Goal: Information Seeking & Learning: Learn about a topic

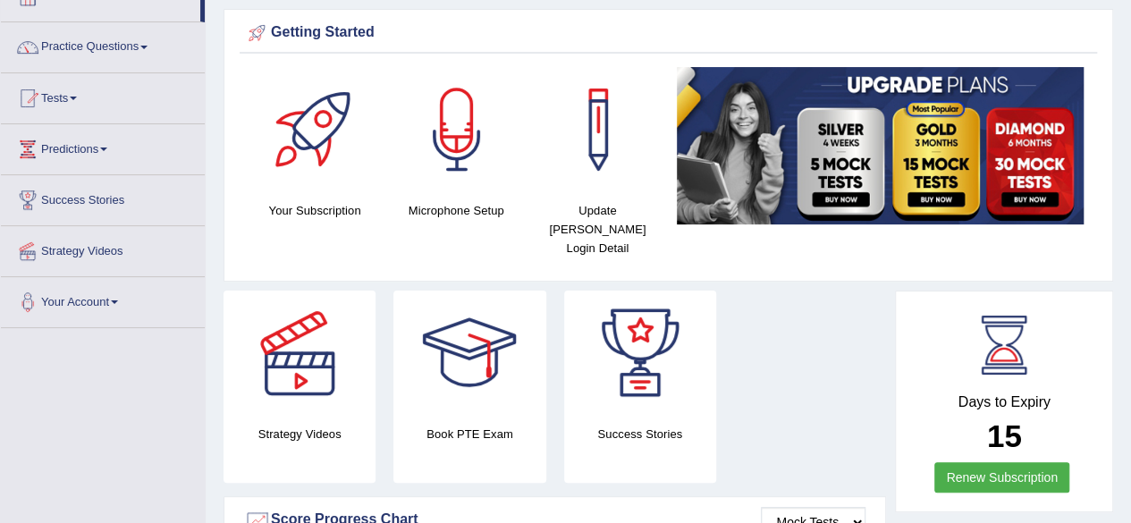
scroll to position [118, 0]
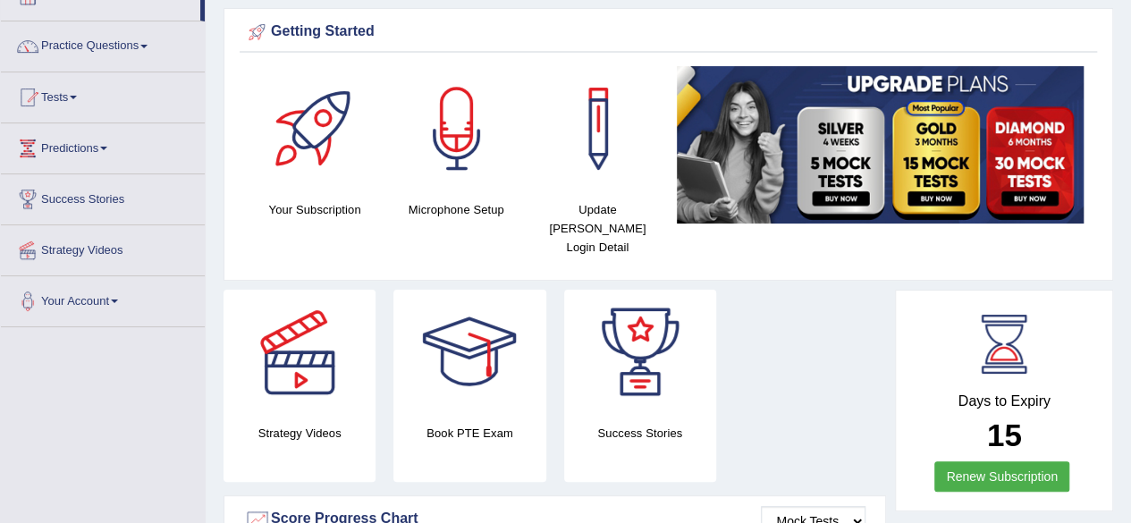
click at [817, 418] on div "Strategy Videos Book PTE Exam Success Stories" at bounding box center [555, 393] width 681 height 206
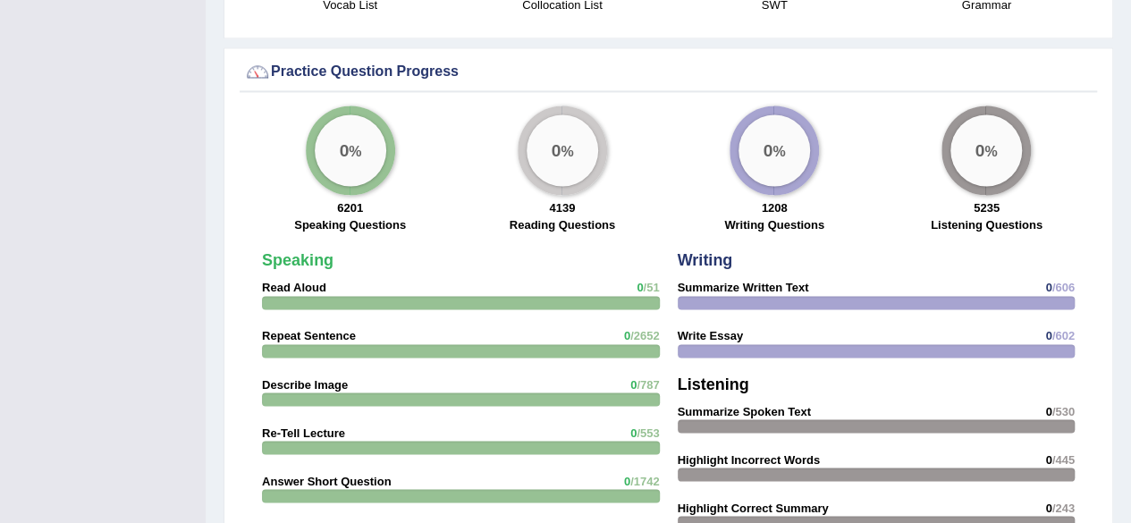
scroll to position [1339, 0]
drag, startPoint x: 428, startPoint y: 239, endPoint x: 563, endPoint y: 253, distance: 135.8
click at [352, 137] on div "0 %" at bounding box center [351, 150] width 72 height 72
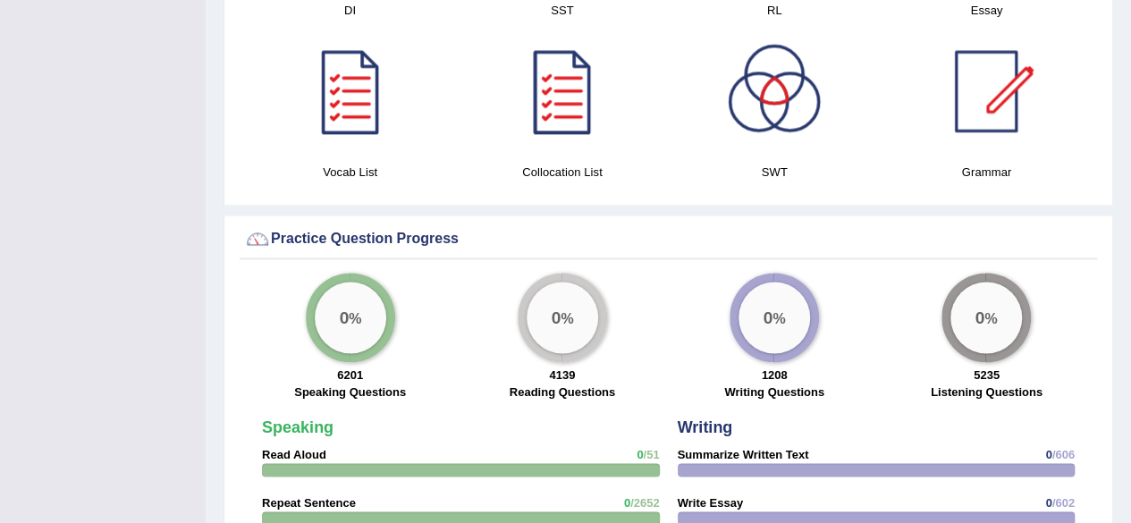
scroll to position [1170, 0]
click at [381, 274] on div "0 %" at bounding box center [350, 318] width 89 height 89
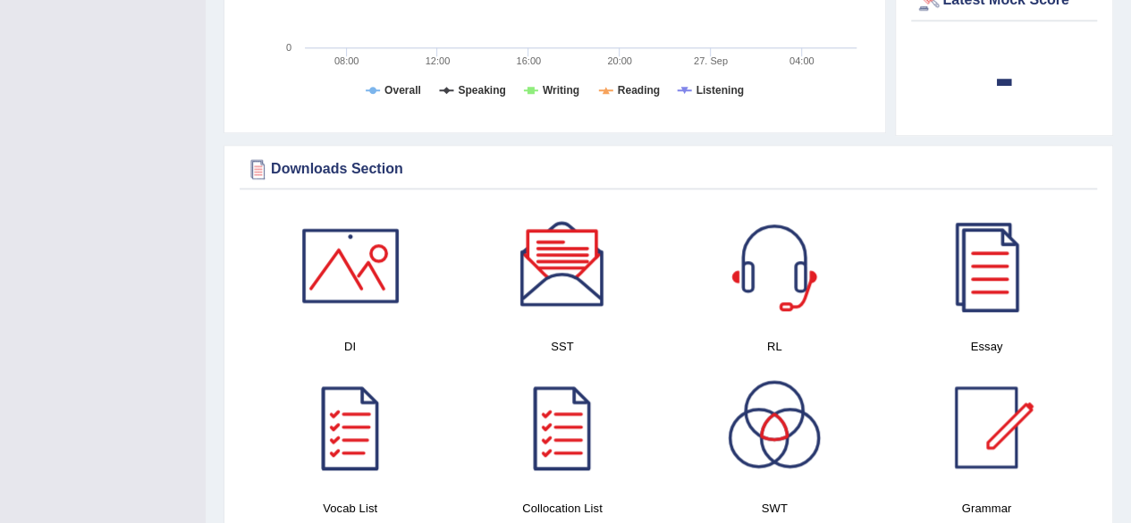
scroll to position [833, 0]
click at [571, 380] on div at bounding box center [562, 428] width 125 height 125
click at [971, 244] on div at bounding box center [986, 266] width 125 height 125
click at [366, 258] on div at bounding box center [350, 266] width 125 height 125
click at [572, 244] on div at bounding box center [562, 266] width 125 height 125
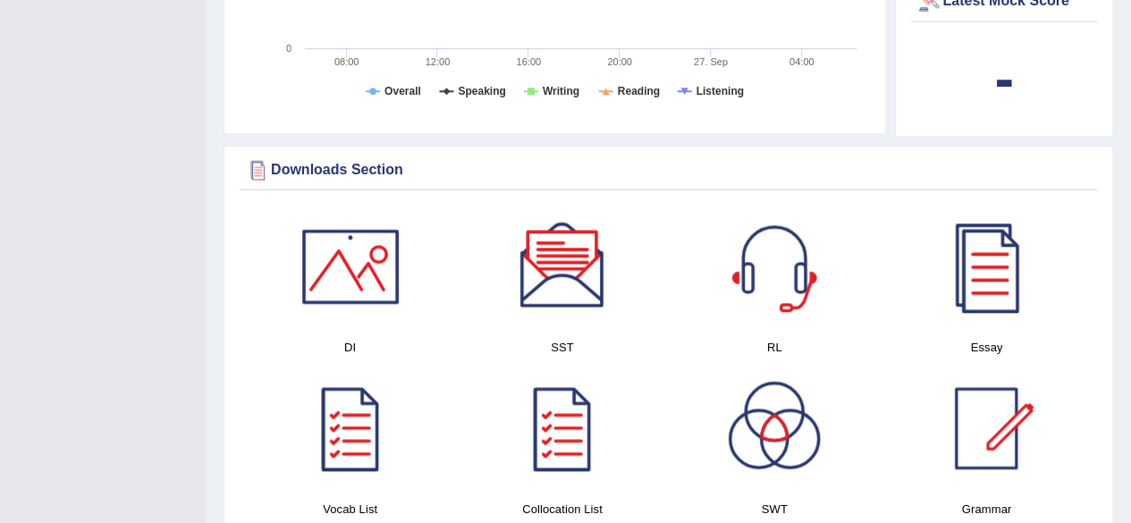
click at [743, 248] on div at bounding box center [774, 266] width 125 height 125
click at [347, 408] on div at bounding box center [350, 428] width 125 height 125
click at [981, 411] on div at bounding box center [986, 428] width 125 height 125
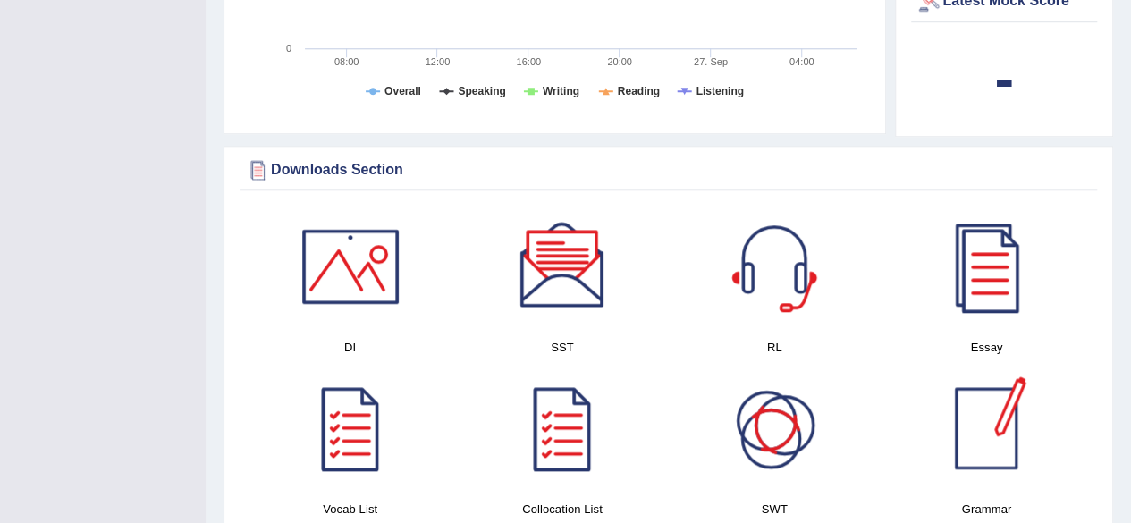
click at [973, 413] on div at bounding box center [986, 428] width 125 height 125
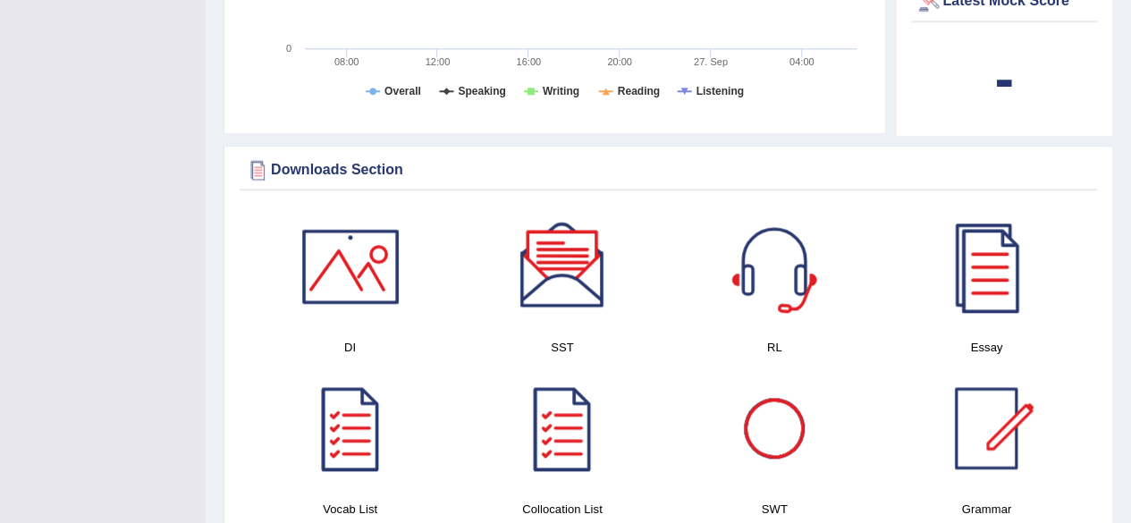
click at [792, 412] on div at bounding box center [774, 428] width 125 height 125
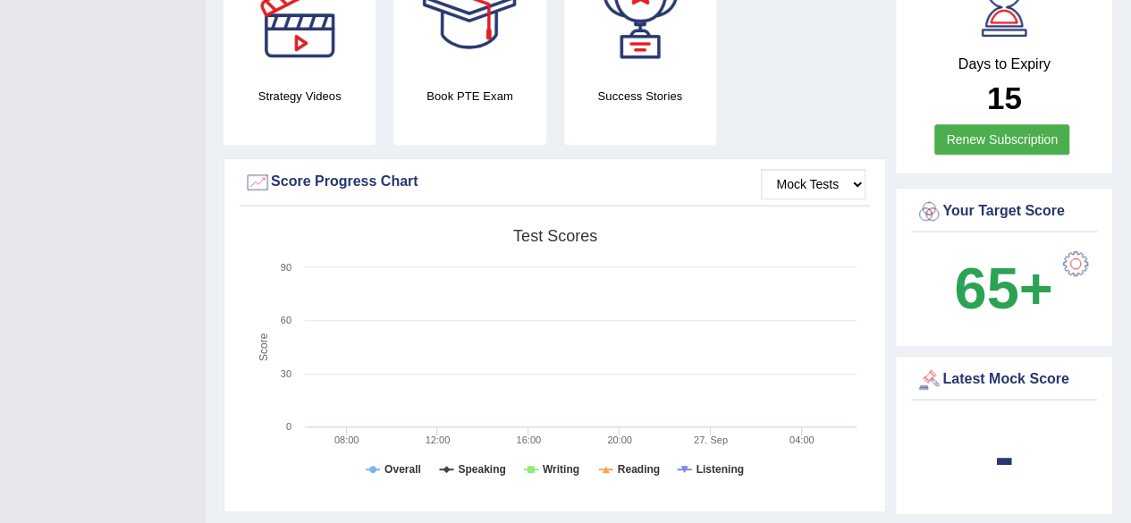
scroll to position [393, 0]
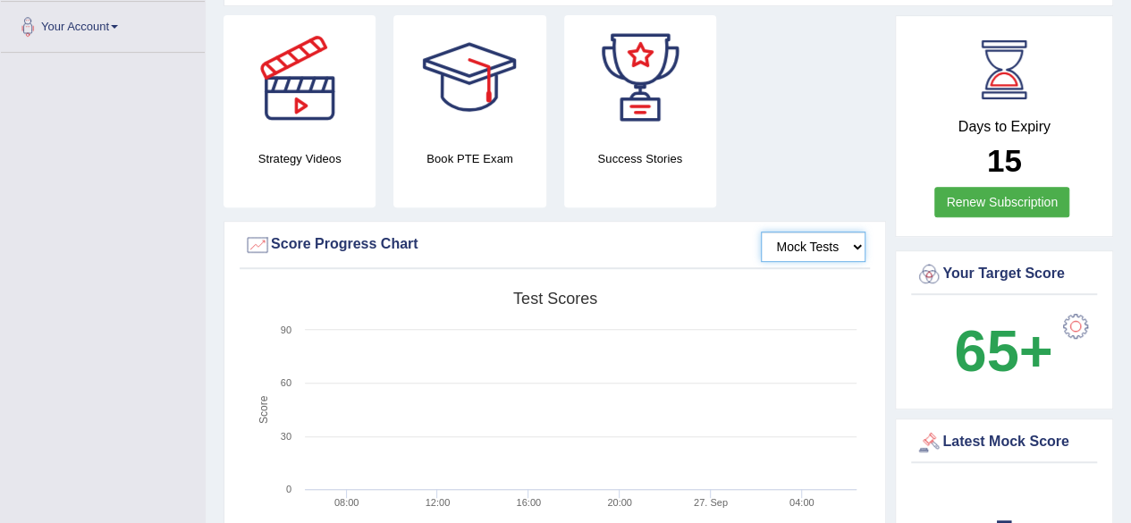
click at [833, 232] on select "Mock Tests" at bounding box center [813, 247] width 105 height 30
click at [762, 232] on select "Mock Tests" at bounding box center [813, 247] width 105 height 30
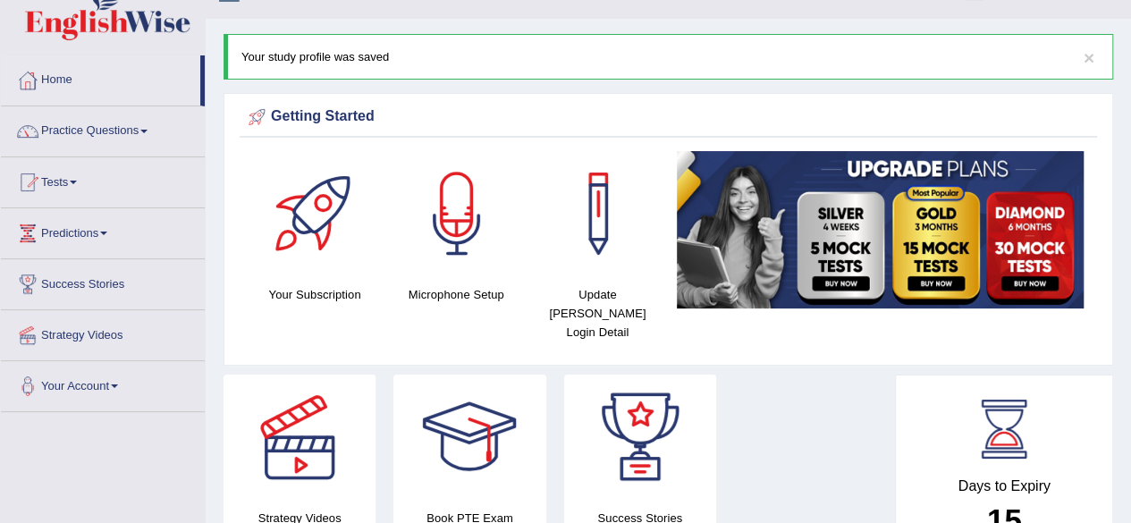
scroll to position [0, 0]
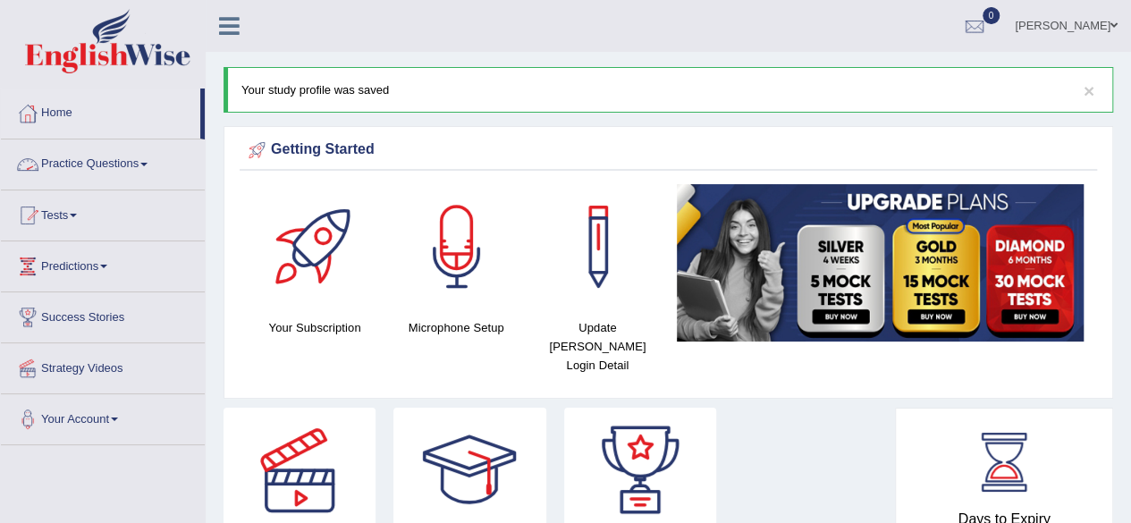
click at [116, 165] on link "Practice Questions" at bounding box center [103, 162] width 204 height 45
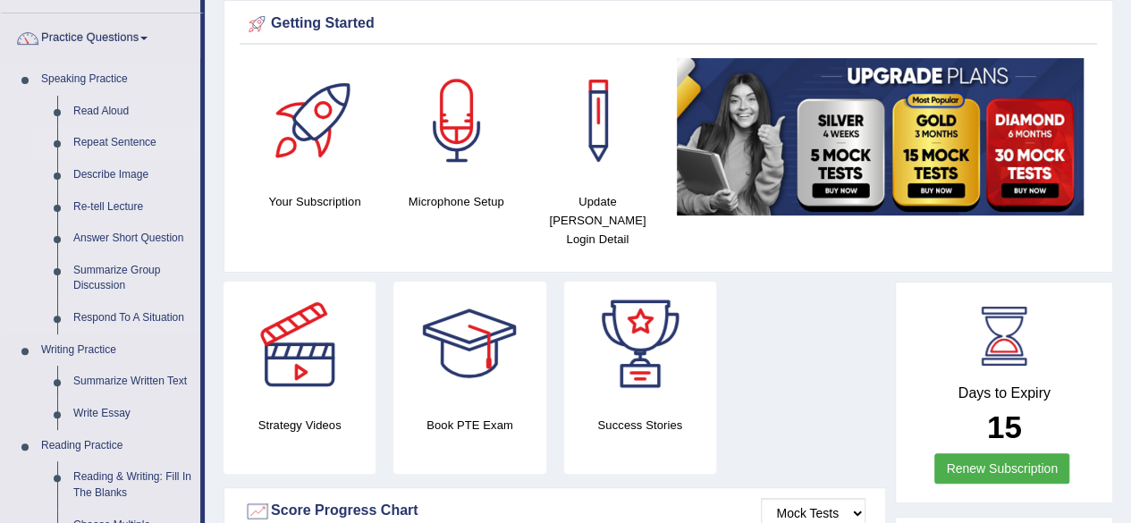
scroll to position [141, 0]
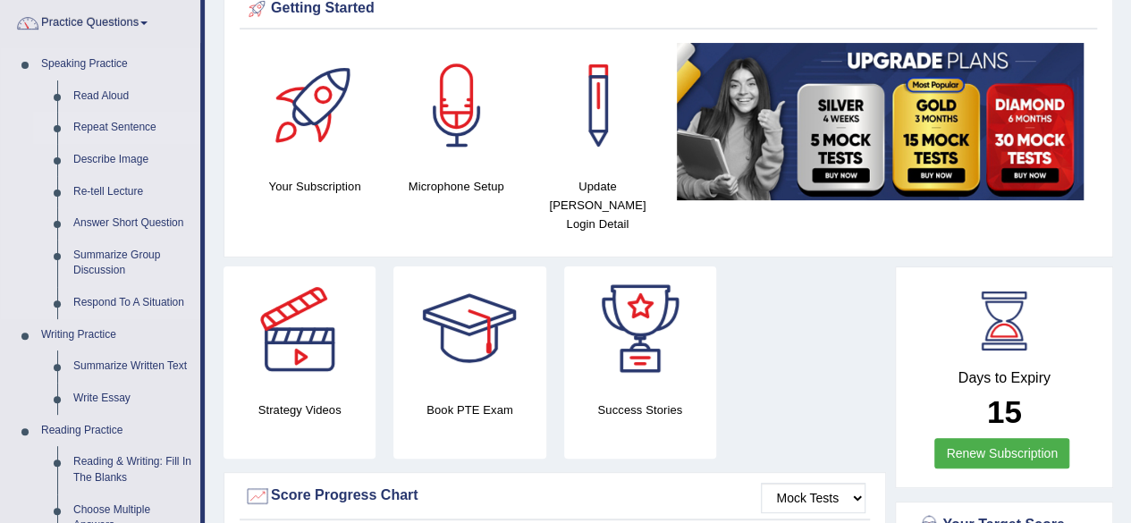
click at [106, 123] on link "Repeat Sentence" at bounding box center [132, 128] width 135 height 32
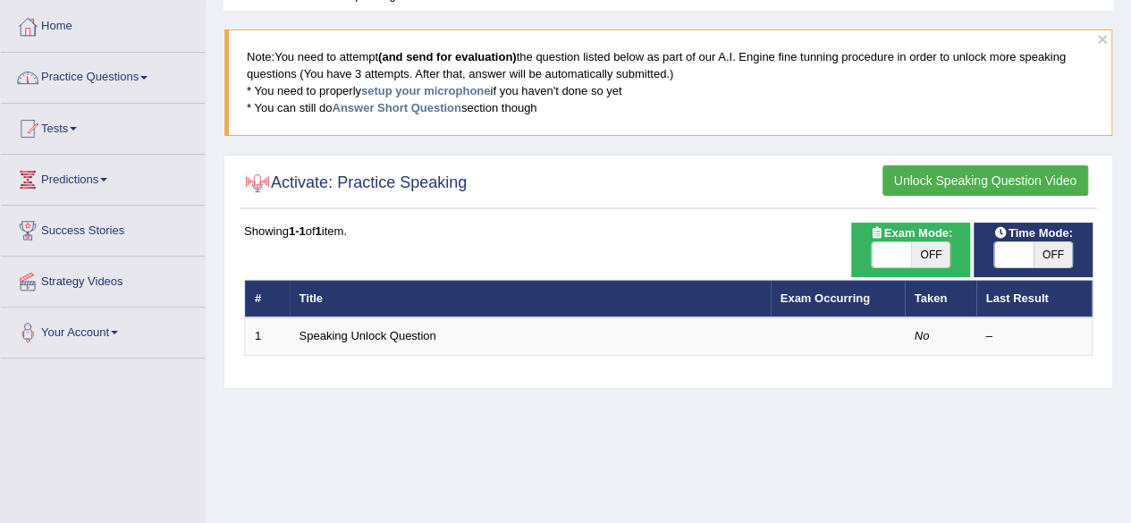
scroll to position [88, 0]
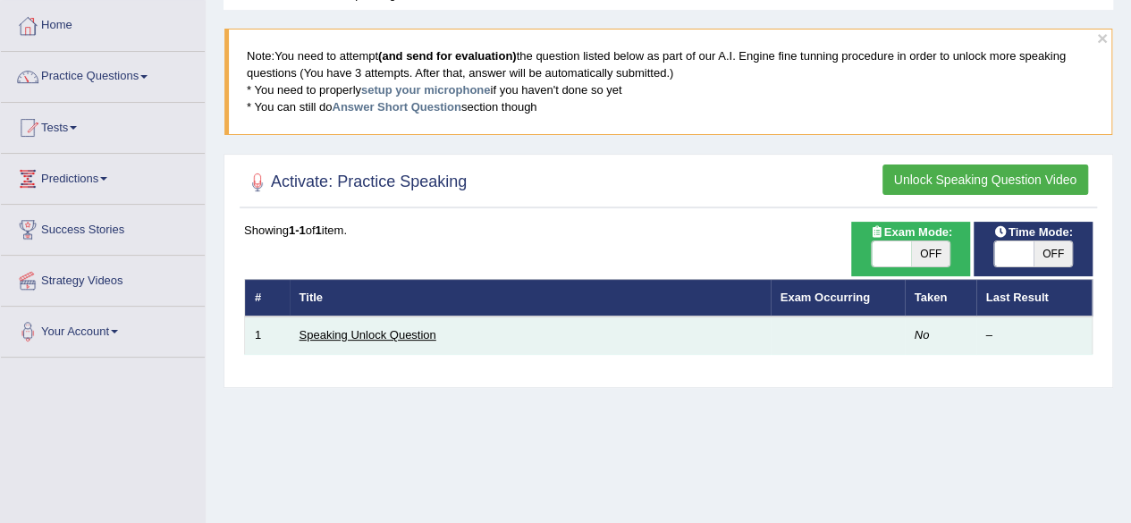
click at [385, 328] on link "Speaking Unlock Question" at bounding box center [368, 334] width 137 height 13
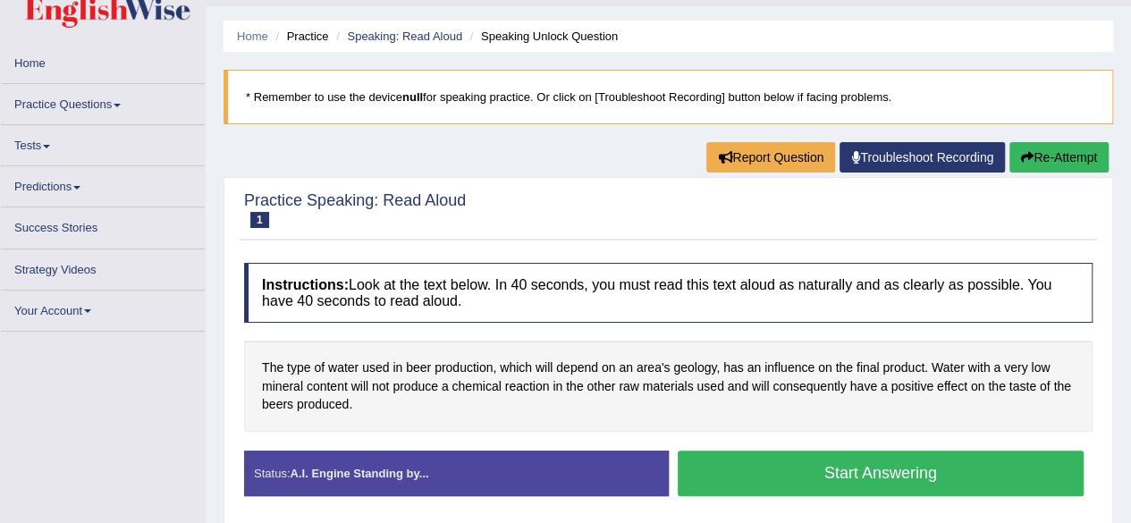
scroll to position [65, 0]
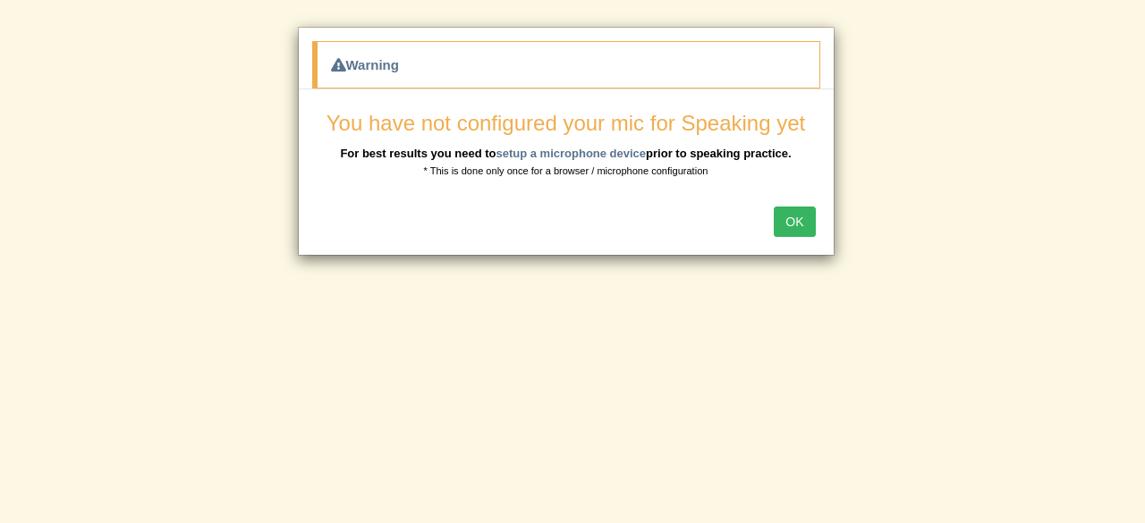
click at [787, 218] on button "OK" at bounding box center [794, 222] width 41 height 30
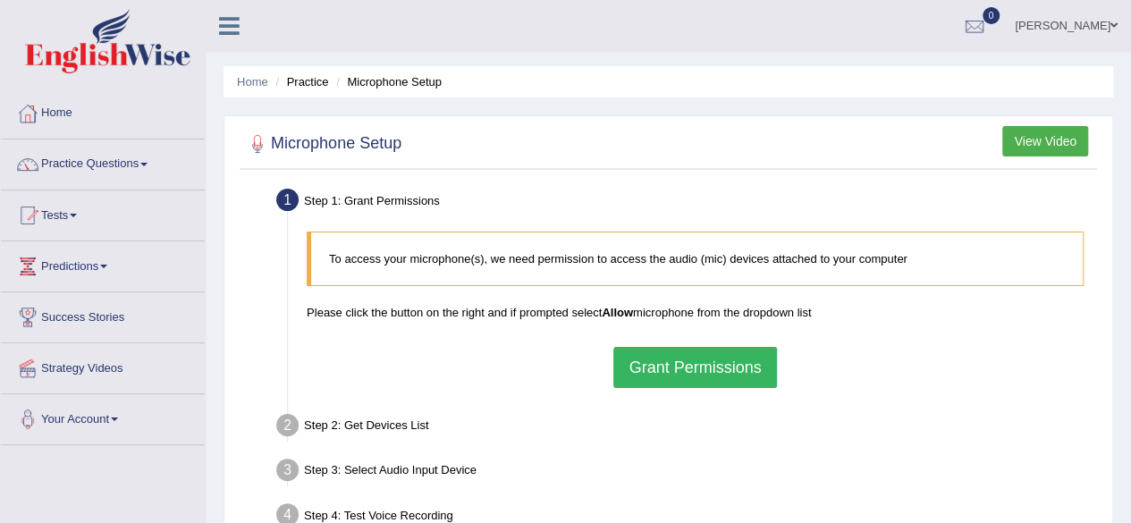
click at [701, 364] on button "Grant Permissions" at bounding box center [694, 367] width 163 height 41
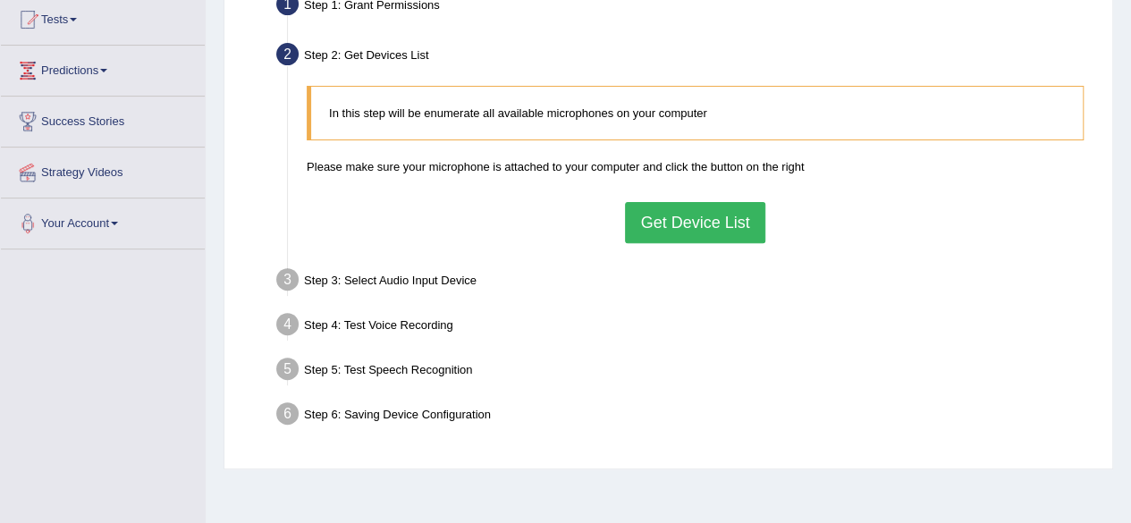
scroll to position [197, 0]
click at [677, 242] on div "In this step will be enumerate all available microphones on your computer Pleas…" at bounding box center [695, 163] width 795 height 174
click at [689, 221] on button "Get Device List" at bounding box center [695, 221] width 140 height 41
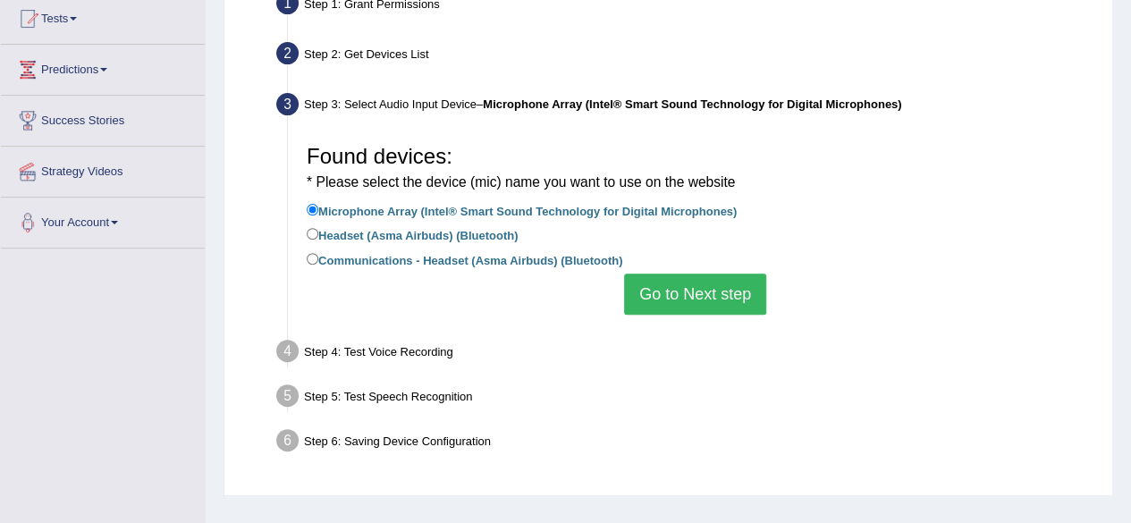
click at [672, 290] on button "Go to Next step" at bounding box center [695, 294] width 142 height 41
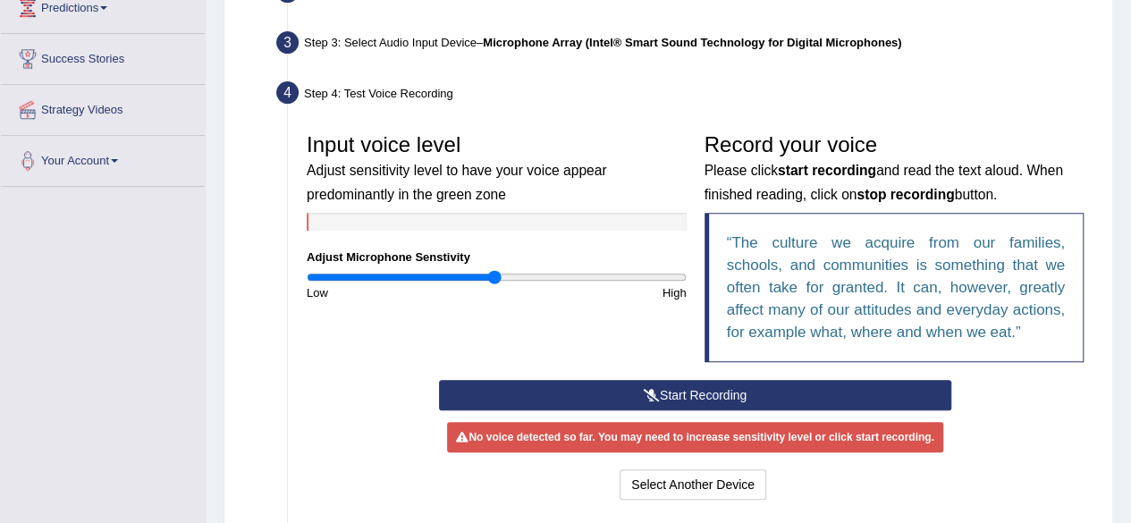
scroll to position [259, 0]
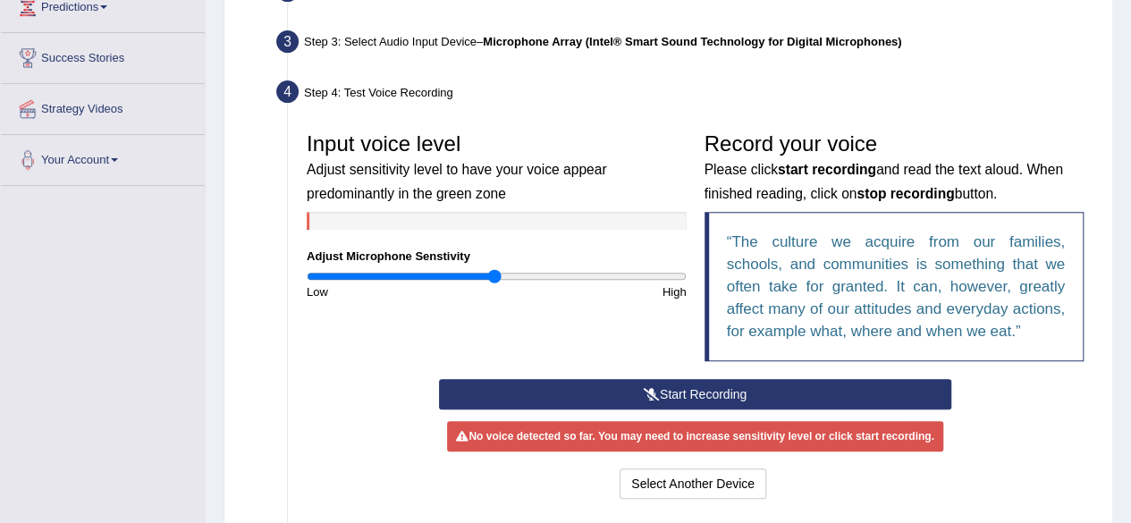
click at [666, 387] on button "Start Recording" at bounding box center [695, 394] width 512 height 30
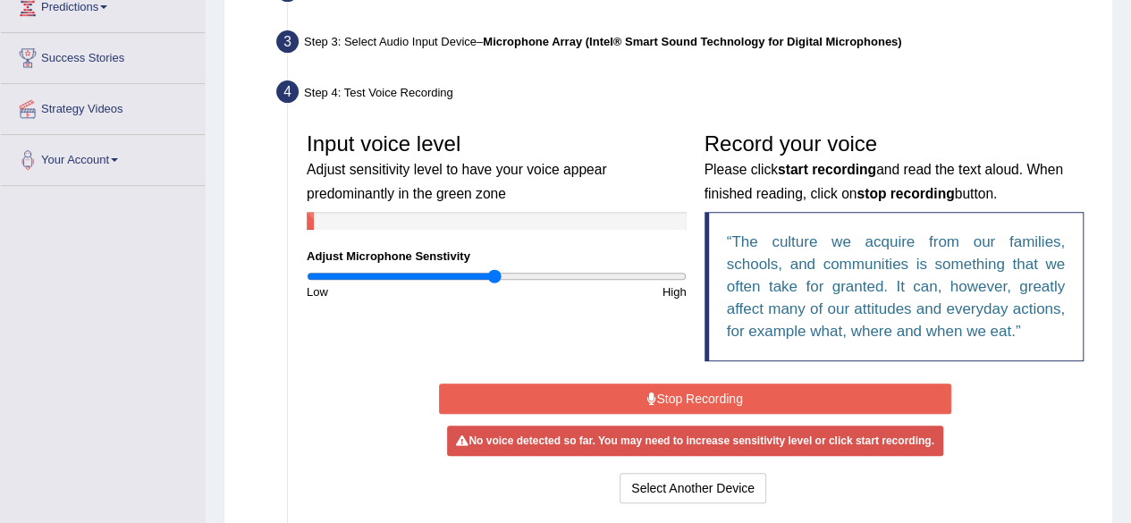
click at [666, 387] on button "Stop Recording" at bounding box center [695, 399] width 512 height 30
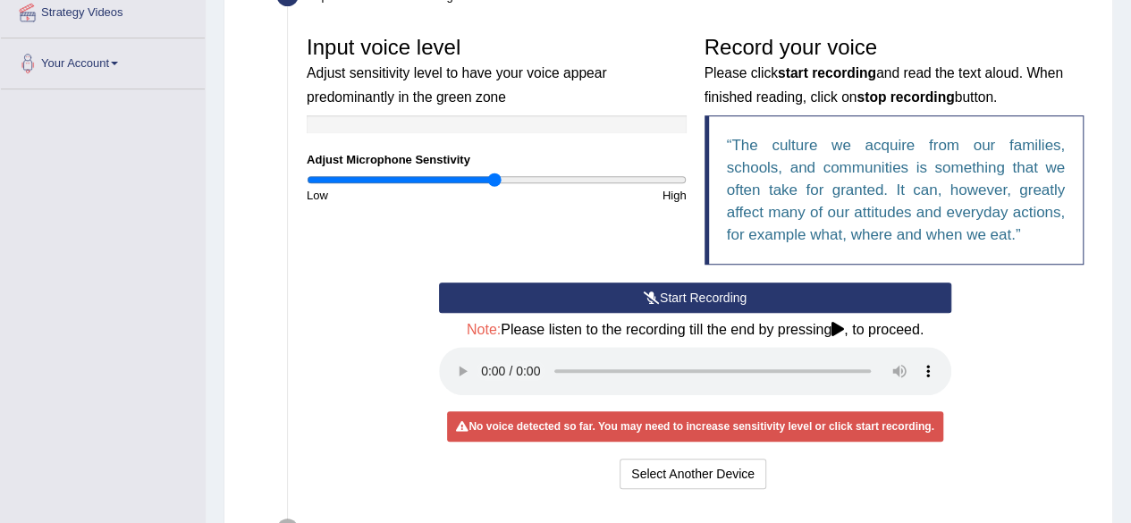
scroll to position [519, 0]
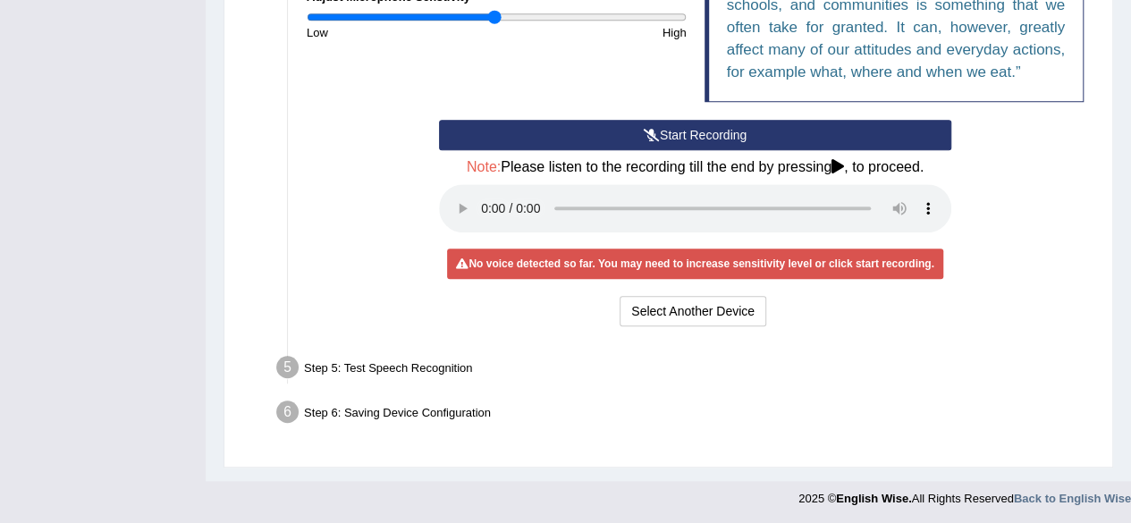
click at [438, 367] on div "Step 5: Test Speech Recognition" at bounding box center [686, 370] width 836 height 39
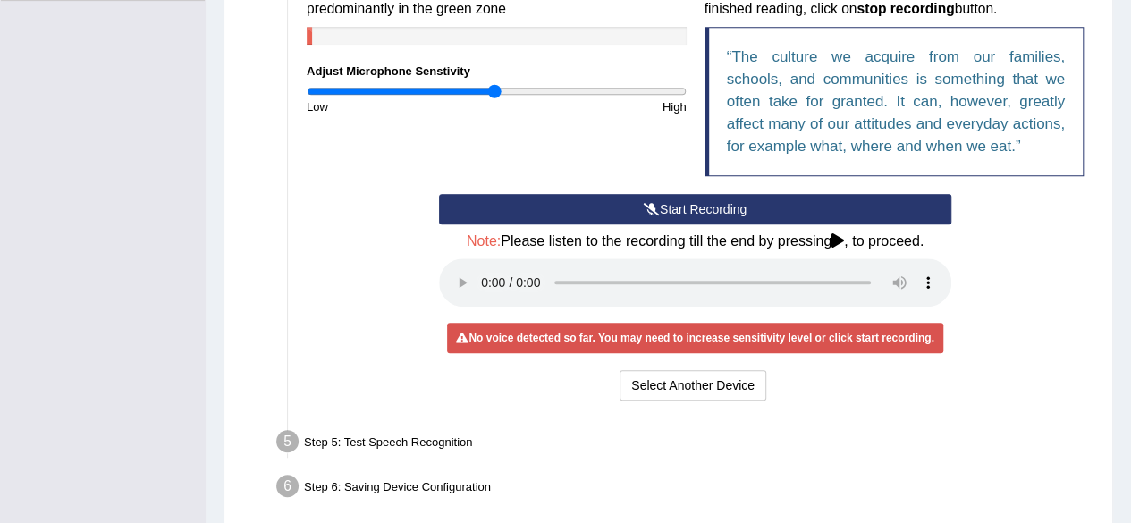
scroll to position [469, 0]
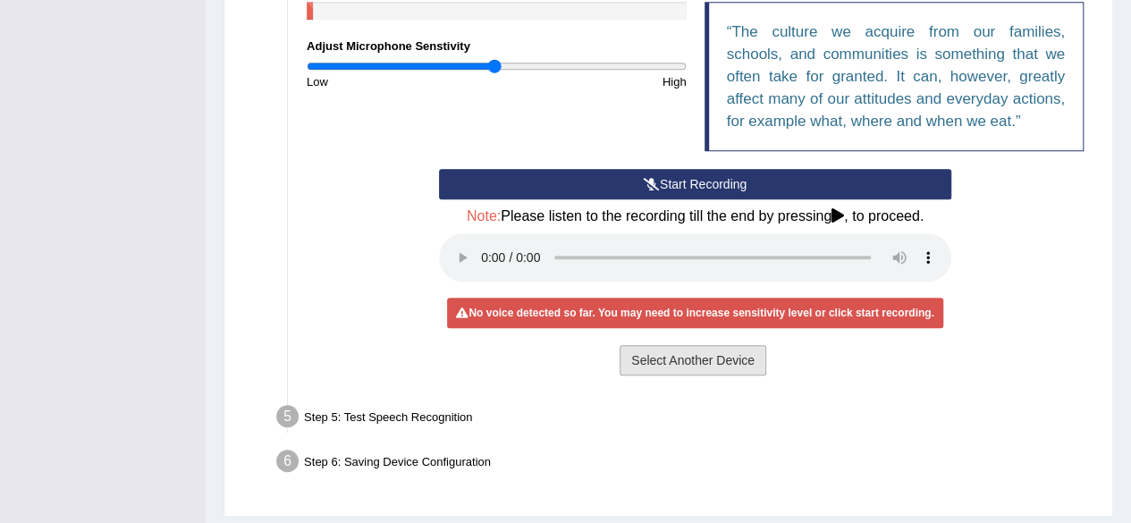
click at [658, 351] on button "Select Another Device" at bounding box center [693, 360] width 147 height 30
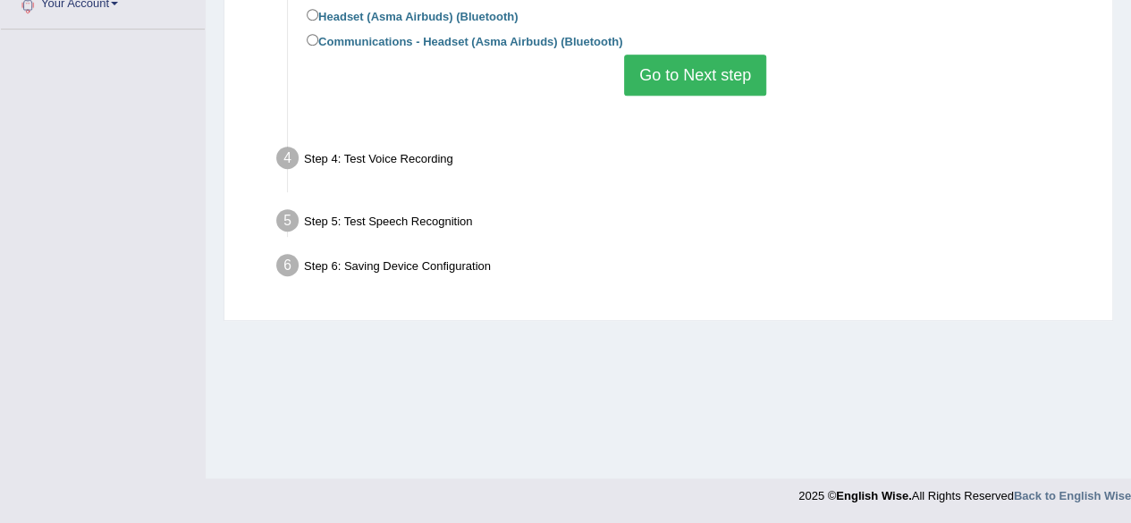
scroll to position [415, 0]
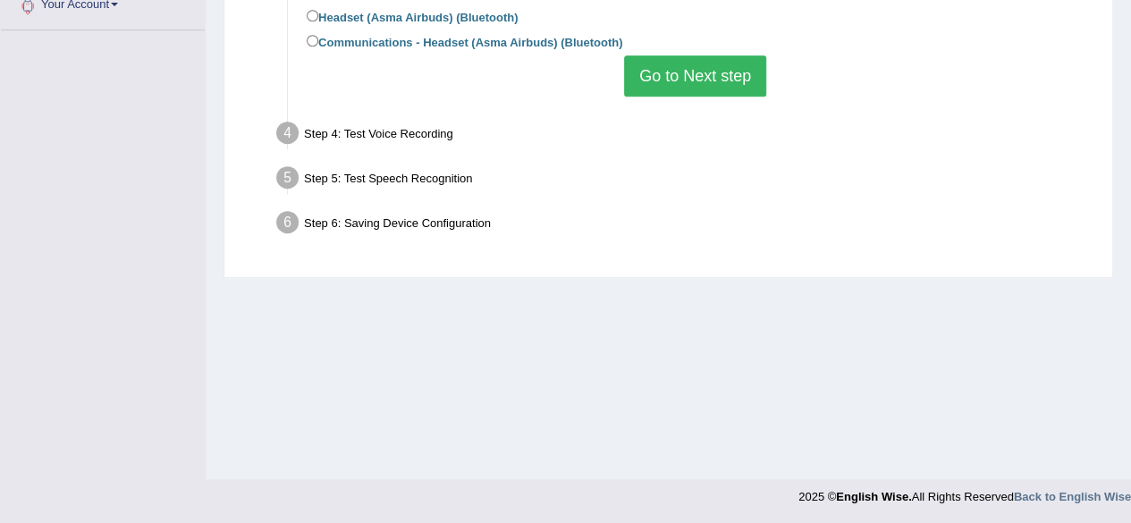
click at [685, 86] on button "Go to Next step" at bounding box center [695, 75] width 142 height 41
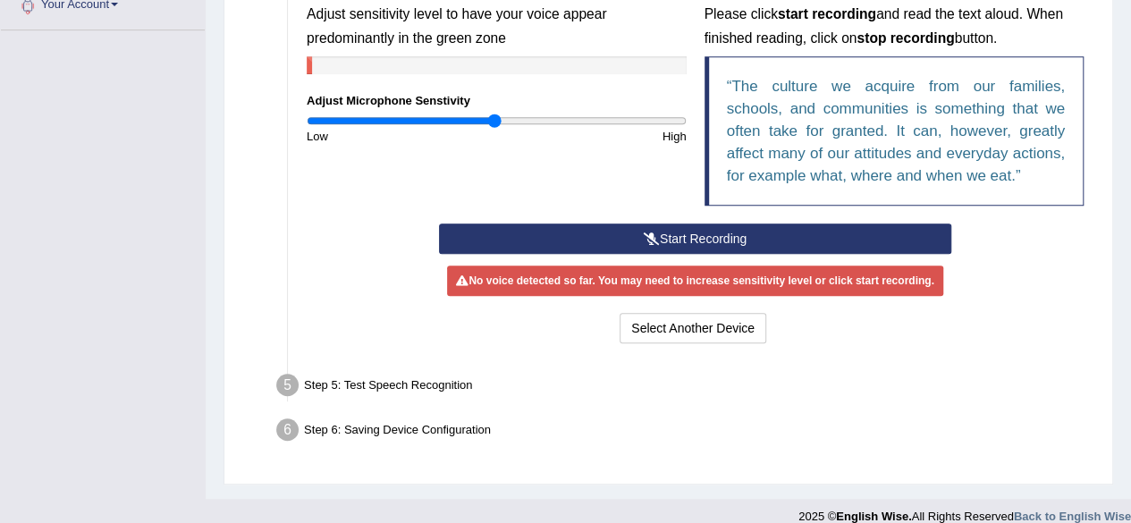
scroll to position [432, 0]
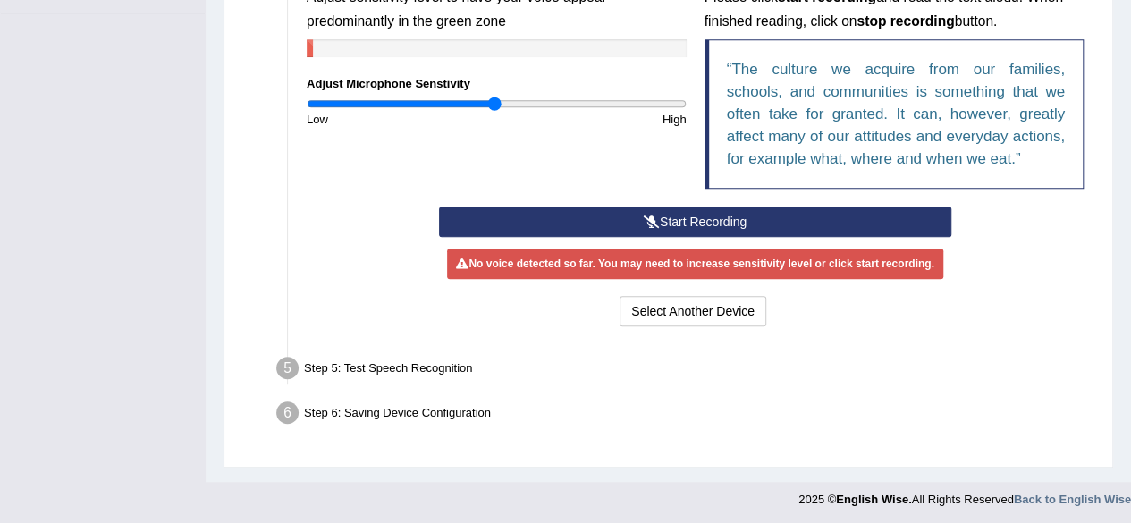
click at [376, 381] on div "Step 5: Test Speech Recognition" at bounding box center [686, 370] width 836 height 39
drag, startPoint x: 496, startPoint y: 106, endPoint x: 554, endPoint y: 108, distance: 58.2
click at [554, 108] on input "range" at bounding box center [497, 104] width 380 height 14
drag, startPoint x: 545, startPoint y: 106, endPoint x: 487, endPoint y: 108, distance: 57.3
click at [487, 108] on input "range" at bounding box center [497, 104] width 380 height 14
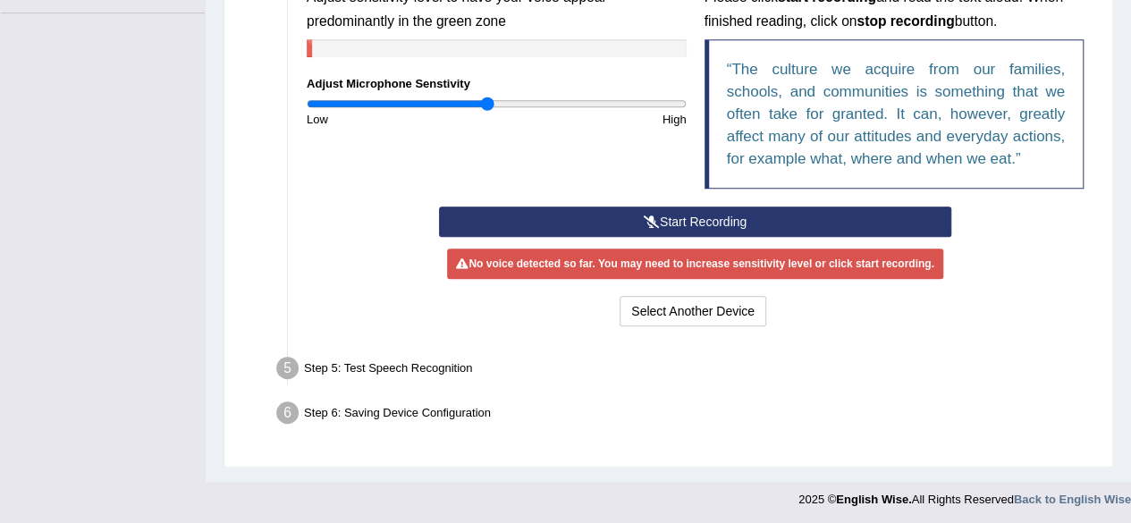
click at [377, 375] on div "Step 5: Test Speech Recognition" at bounding box center [686, 370] width 836 height 39
drag, startPoint x: 486, startPoint y: 106, endPoint x: 660, endPoint y: 110, distance: 173.5
click at [660, 110] on input "range" at bounding box center [497, 104] width 380 height 14
click at [712, 265] on div "No voice detected so far. You may need to increase sensitivity level or click s…" at bounding box center [694, 264] width 495 height 30
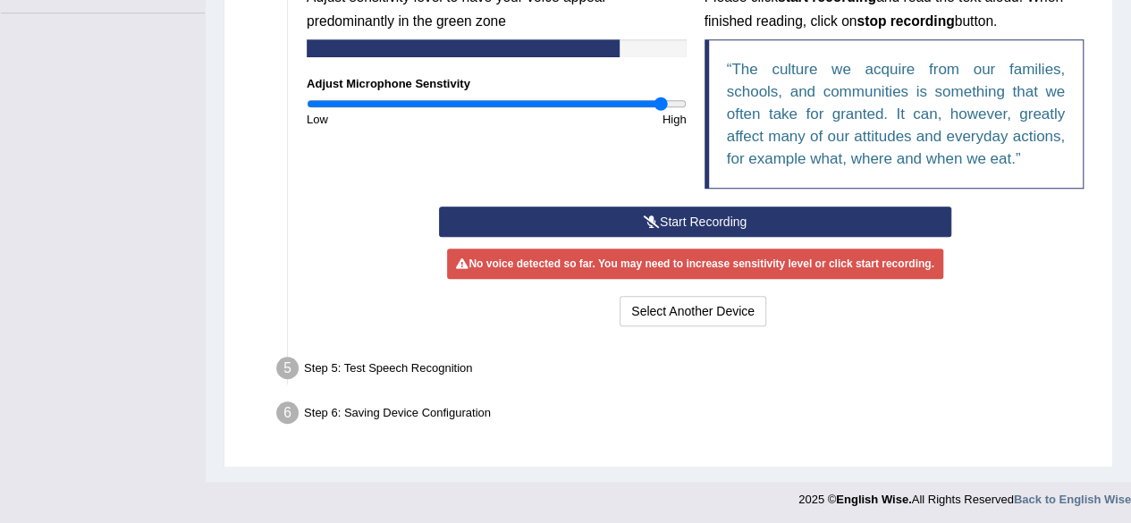
click at [711, 219] on button "Start Recording" at bounding box center [695, 222] width 512 height 30
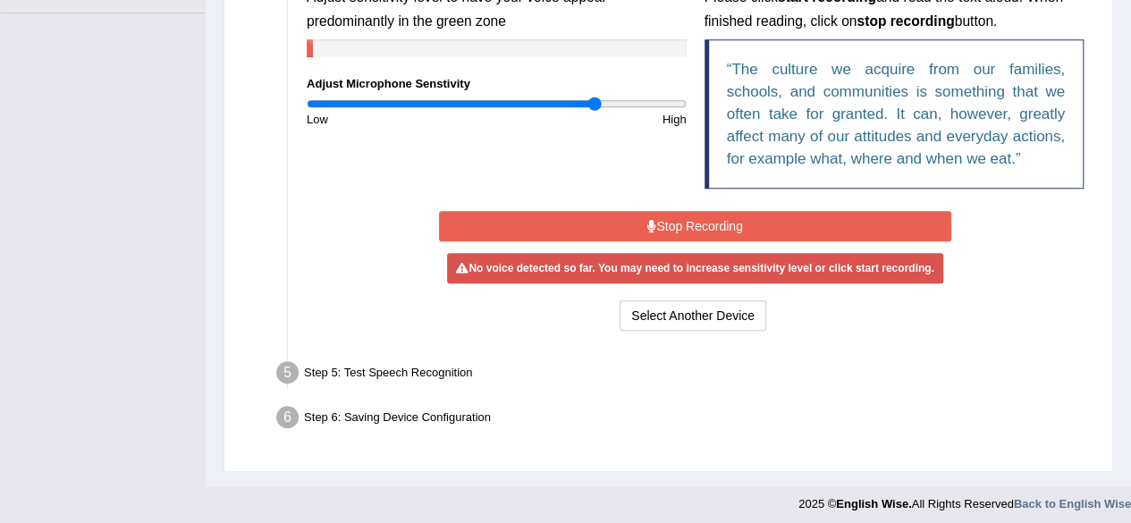
drag, startPoint x: 659, startPoint y: 103, endPoint x: 594, endPoint y: 106, distance: 65.3
click at [594, 106] on input "range" at bounding box center [497, 104] width 380 height 14
click at [652, 224] on icon at bounding box center [651, 226] width 9 height 13
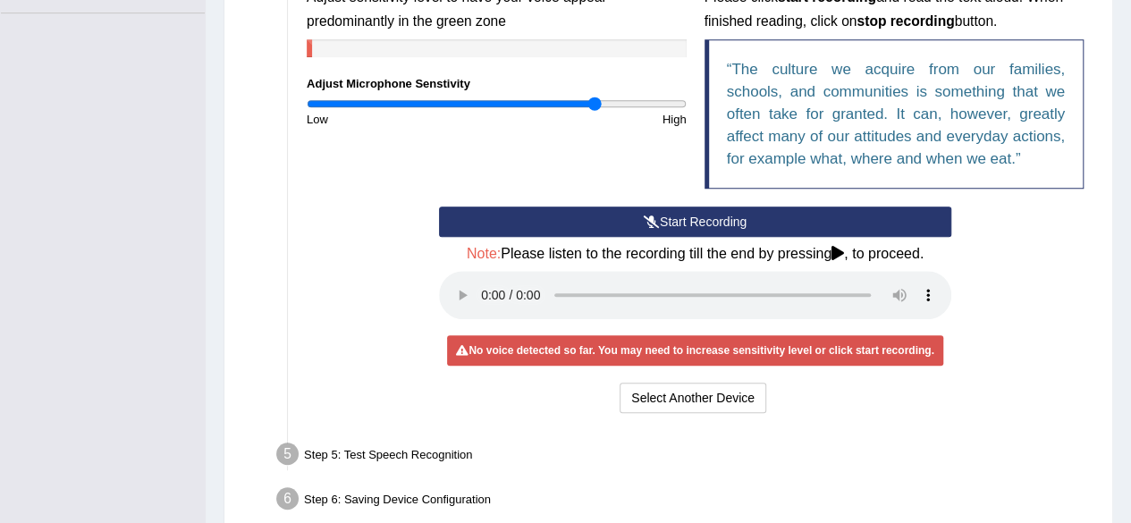
click at [633, 222] on button "Start Recording" at bounding box center [695, 222] width 512 height 30
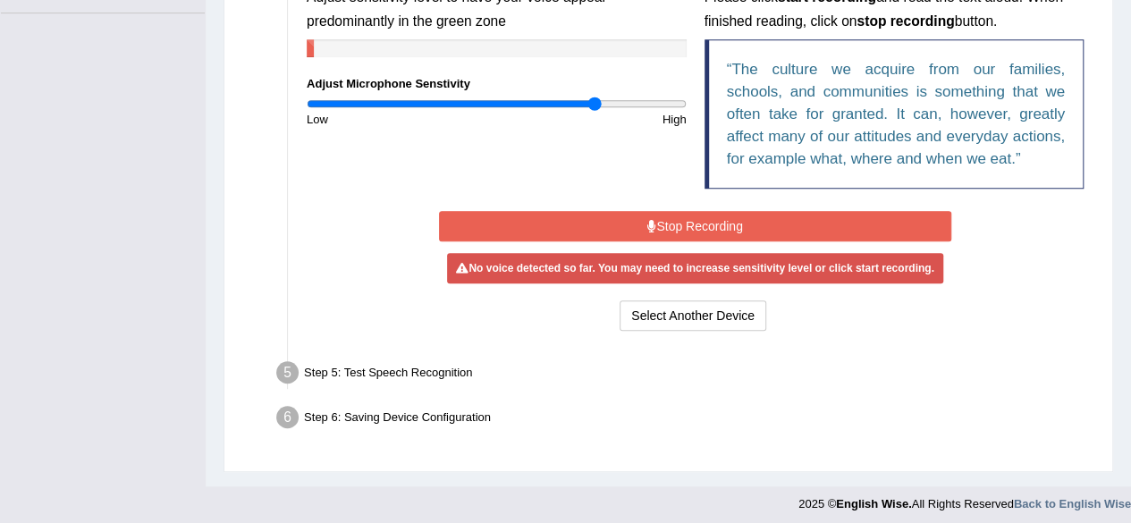
click at [654, 216] on button "Stop Recording" at bounding box center [695, 226] width 512 height 30
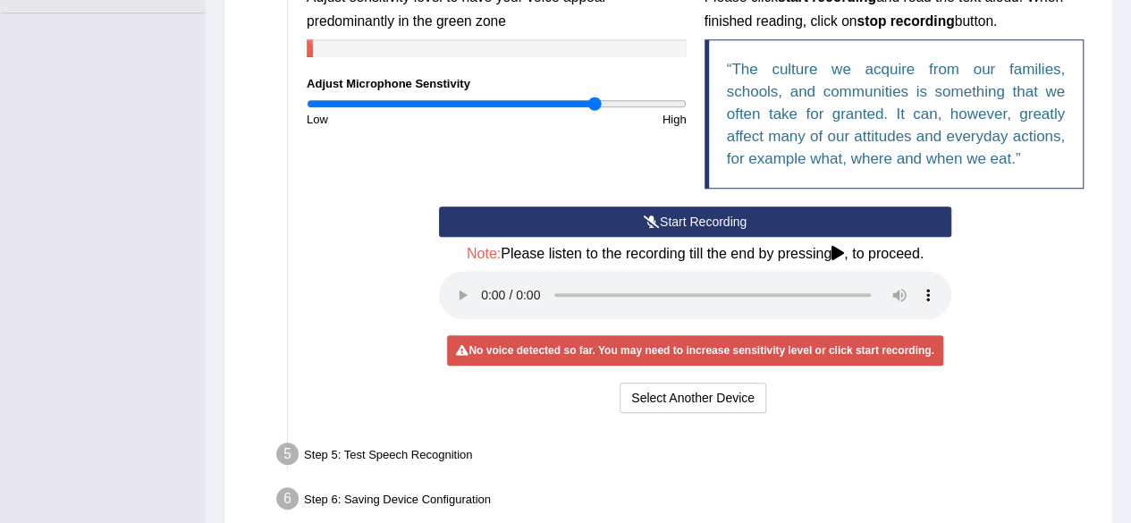
click at [654, 216] on icon at bounding box center [652, 222] width 16 height 13
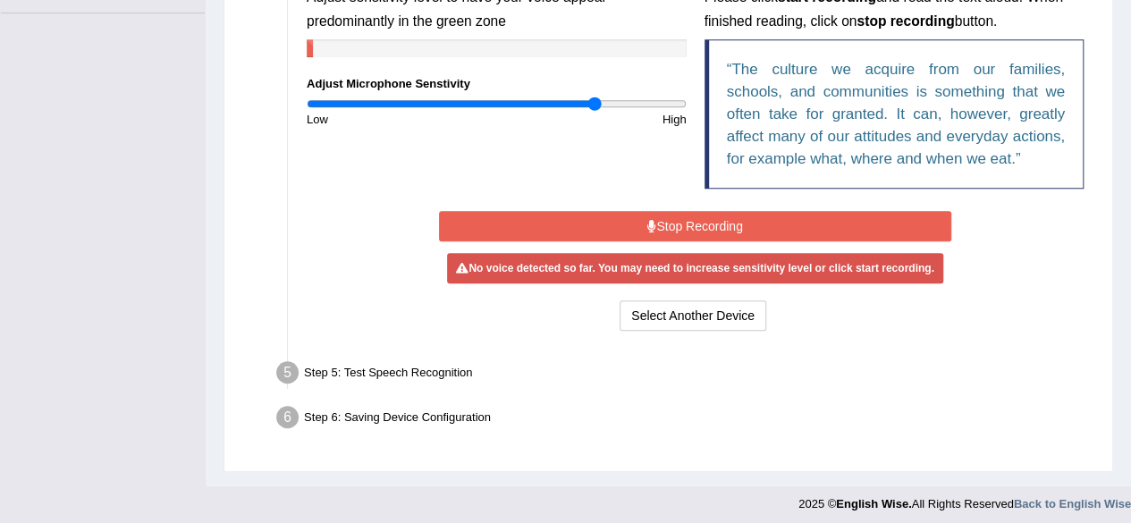
click at [528, 327] on div "Select Another Device Voice is ok. Go to Next step" at bounding box center [695, 317] width 512 height 35
click at [417, 371] on div "Step 5: Test Speech Recognition" at bounding box center [686, 375] width 836 height 39
click at [410, 415] on div "Step 6: Saving Device Configuration" at bounding box center [686, 420] width 836 height 39
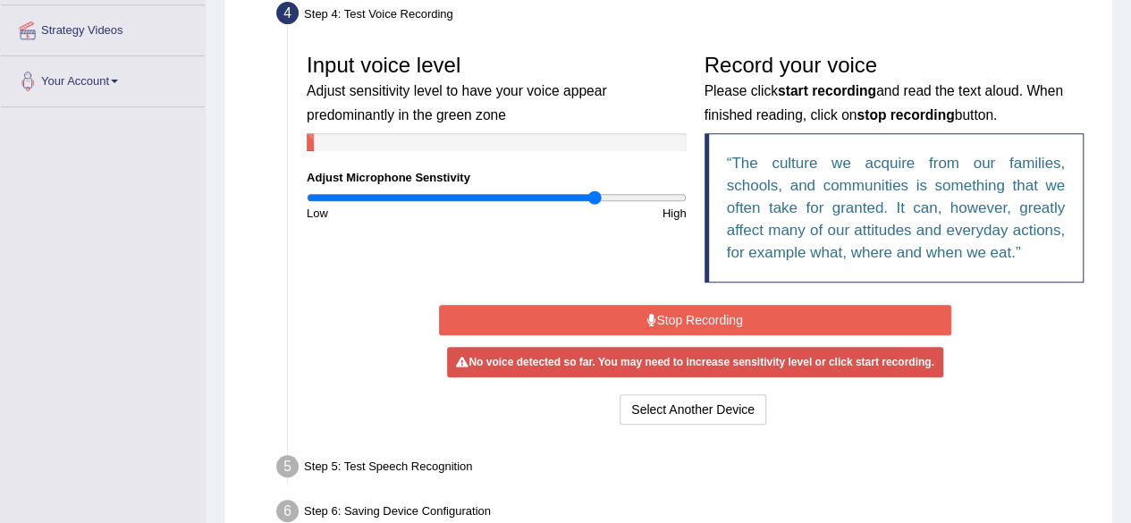
scroll to position [436, 0]
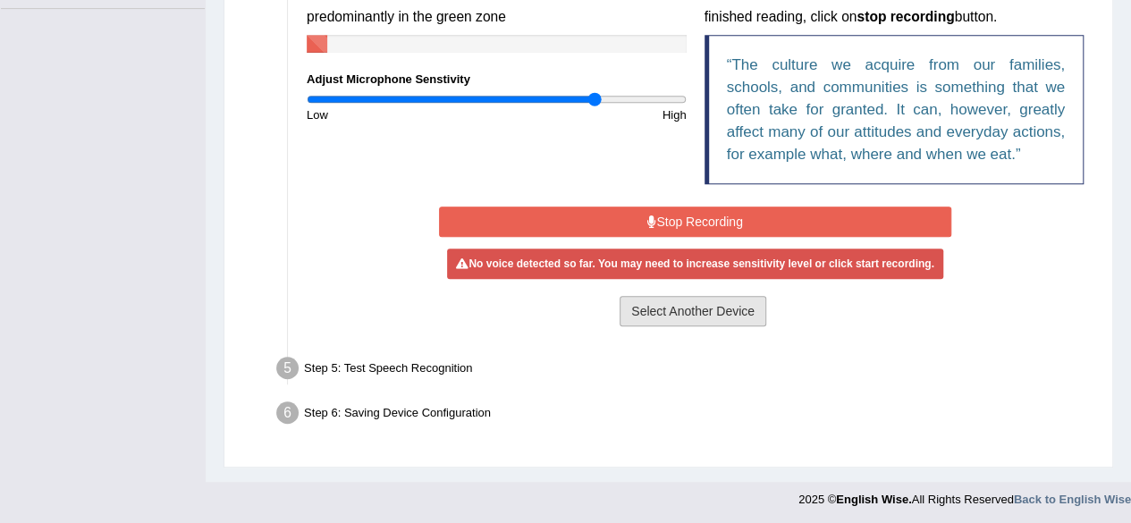
click at [697, 309] on button "Select Another Device" at bounding box center [693, 311] width 147 height 30
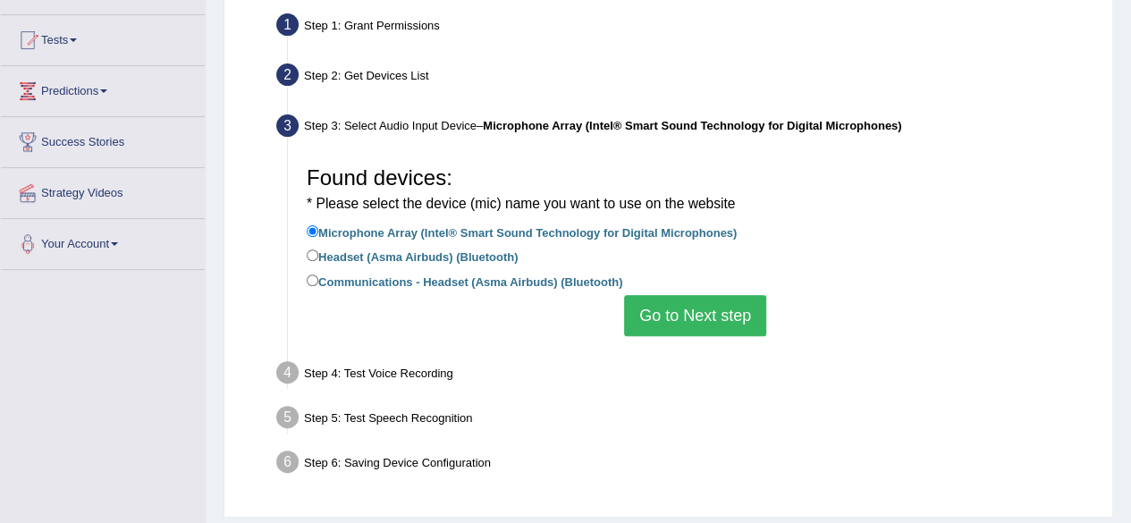
scroll to position [415, 0]
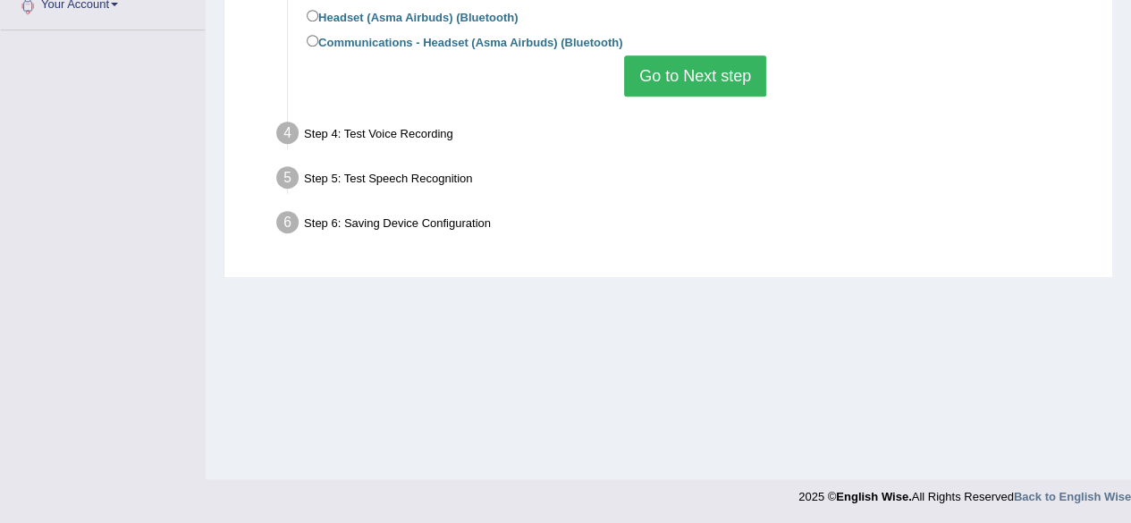
click at [667, 82] on button "Go to Next step" at bounding box center [695, 75] width 142 height 41
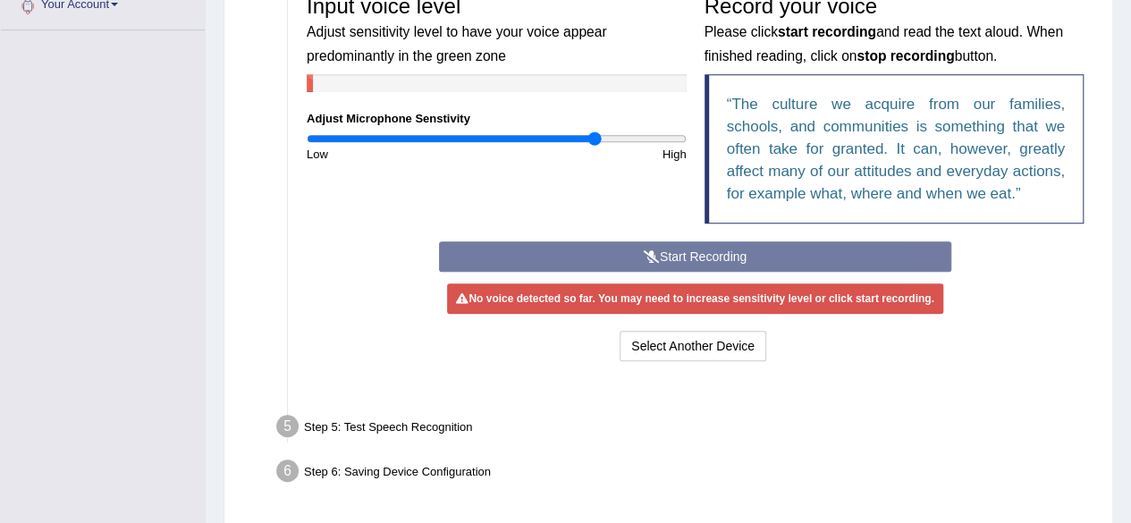
click at [667, 82] on ul "Step 1: Grant Permissions To access your microphone(s), we need permission to a…" at bounding box center [668, 130] width 849 height 725
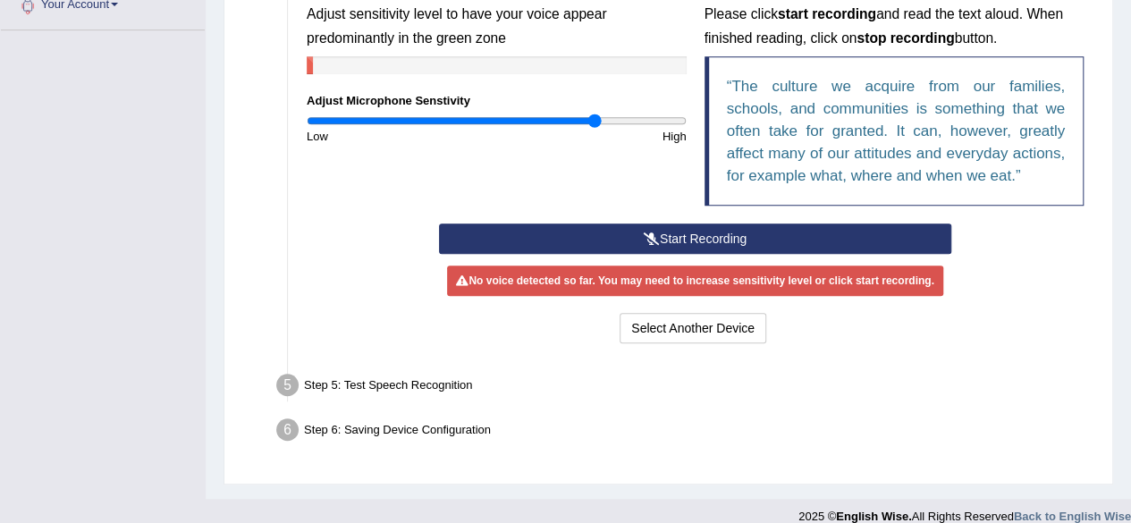
click at [659, 233] on button "Start Recording" at bounding box center [695, 239] width 512 height 30
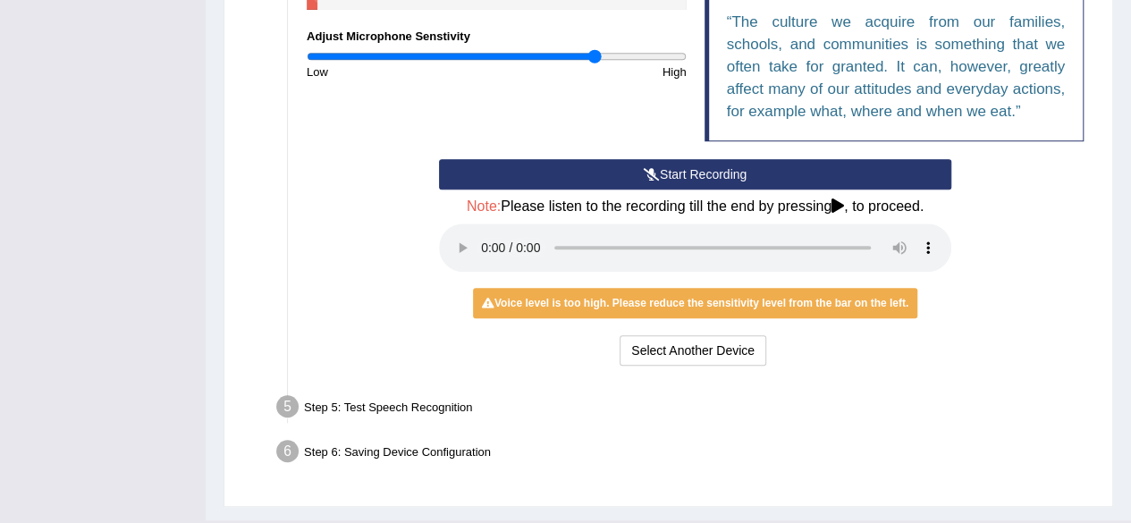
scroll to position [481, 0]
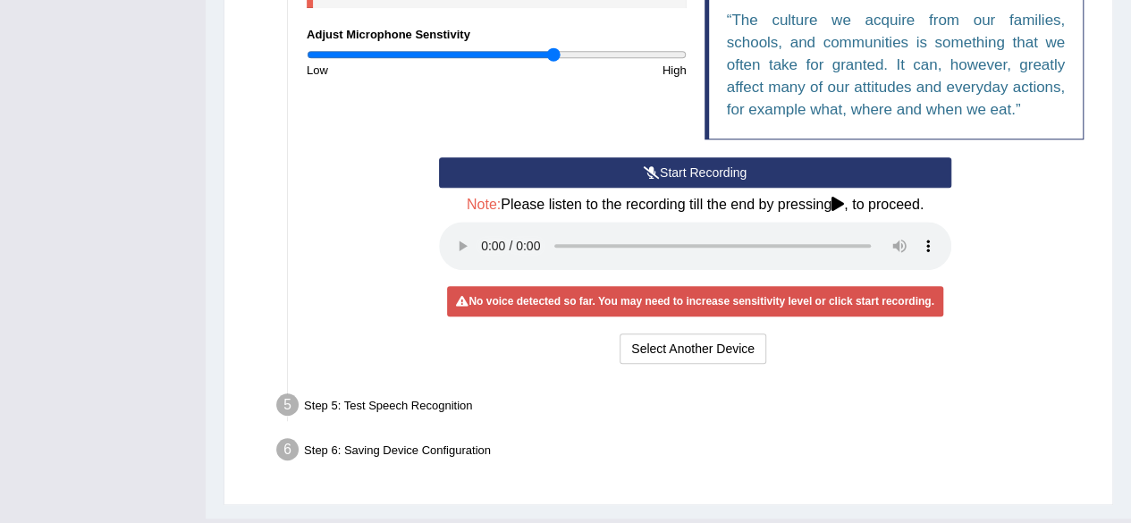
drag, startPoint x: 597, startPoint y: 54, endPoint x: 553, endPoint y: 69, distance: 47.2
click at [553, 62] on input "range" at bounding box center [497, 54] width 380 height 14
click at [615, 173] on button "Start Recording" at bounding box center [695, 172] width 512 height 30
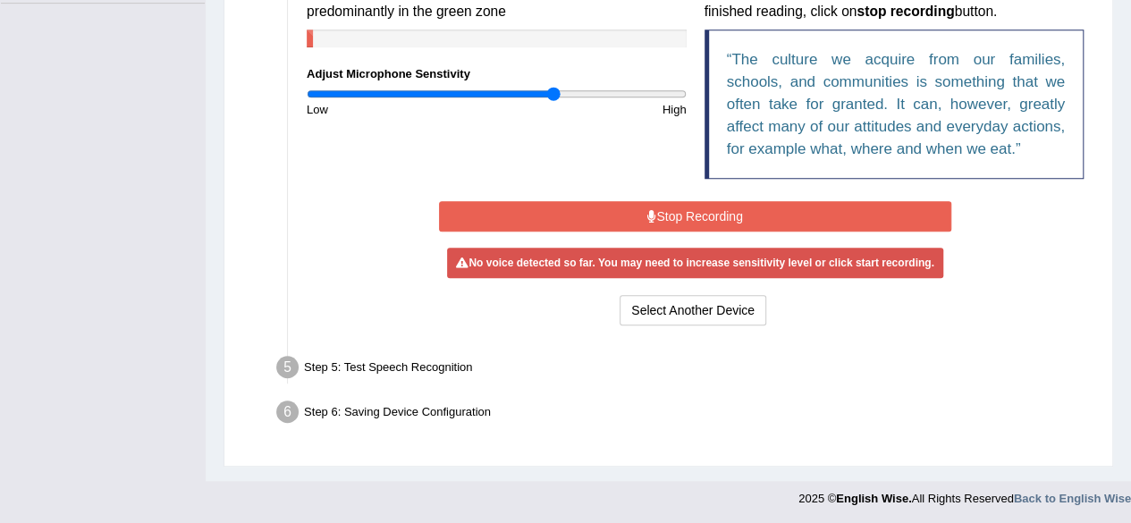
scroll to position [436, 0]
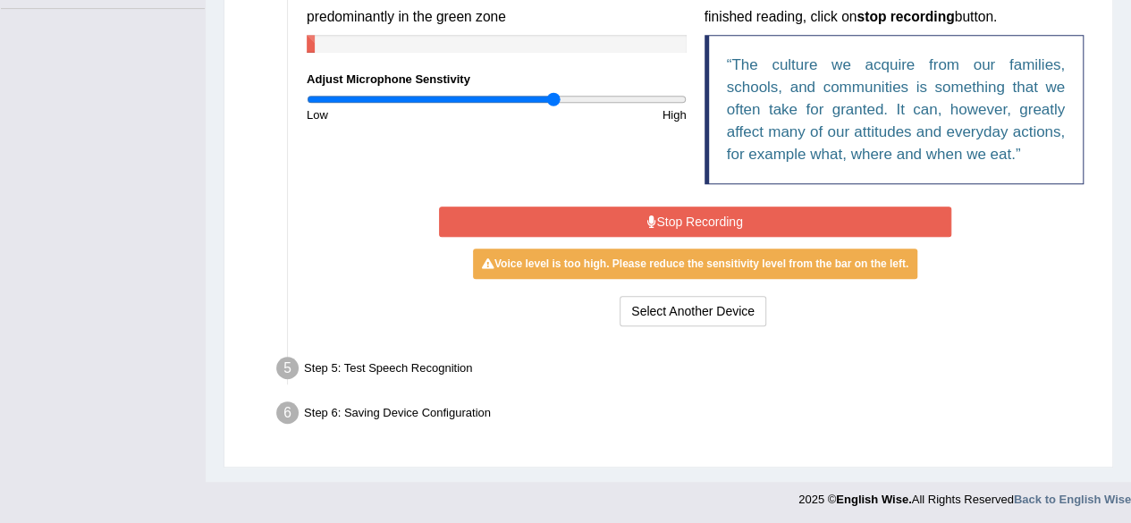
click at [644, 212] on button "Stop Recording" at bounding box center [695, 222] width 512 height 30
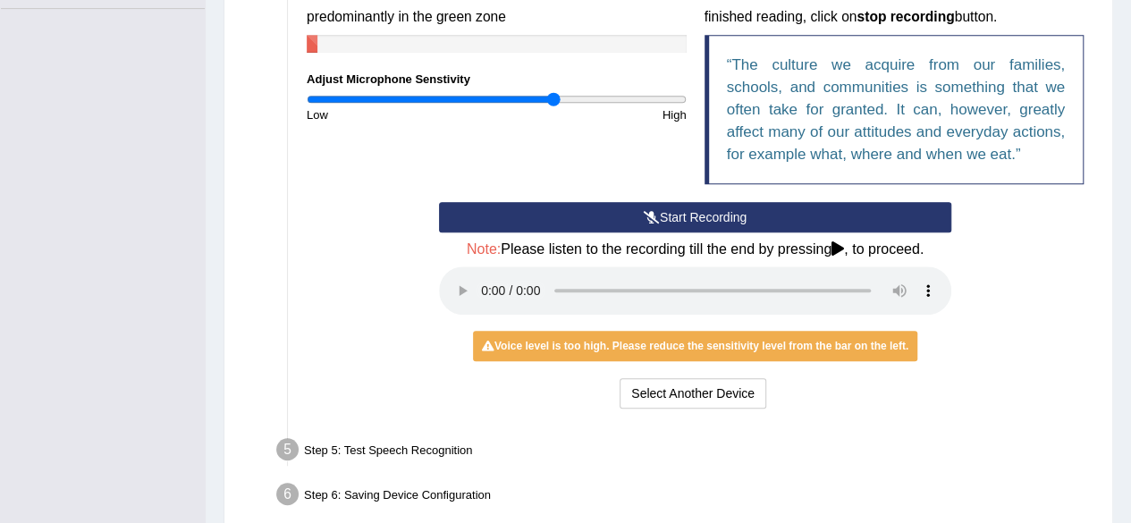
scroll to position [519, 0]
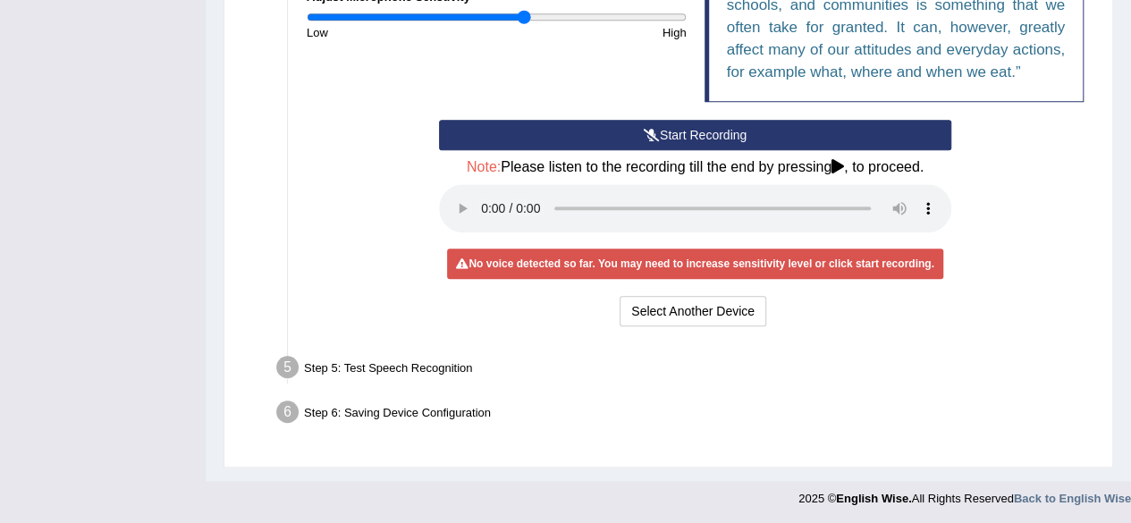
drag, startPoint x: 551, startPoint y: 18, endPoint x: 522, endPoint y: 17, distance: 28.6
type input "1.16"
click at [522, 17] on input "range" at bounding box center [497, 17] width 380 height 14
click at [647, 137] on icon at bounding box center [652, 135] width 16 height 13
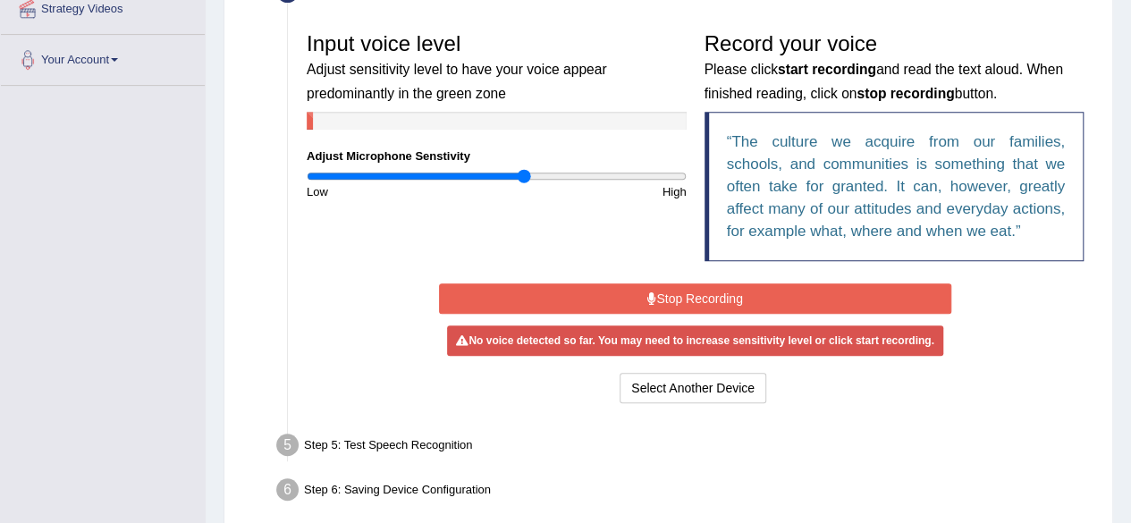
scroll to position [358, 0]
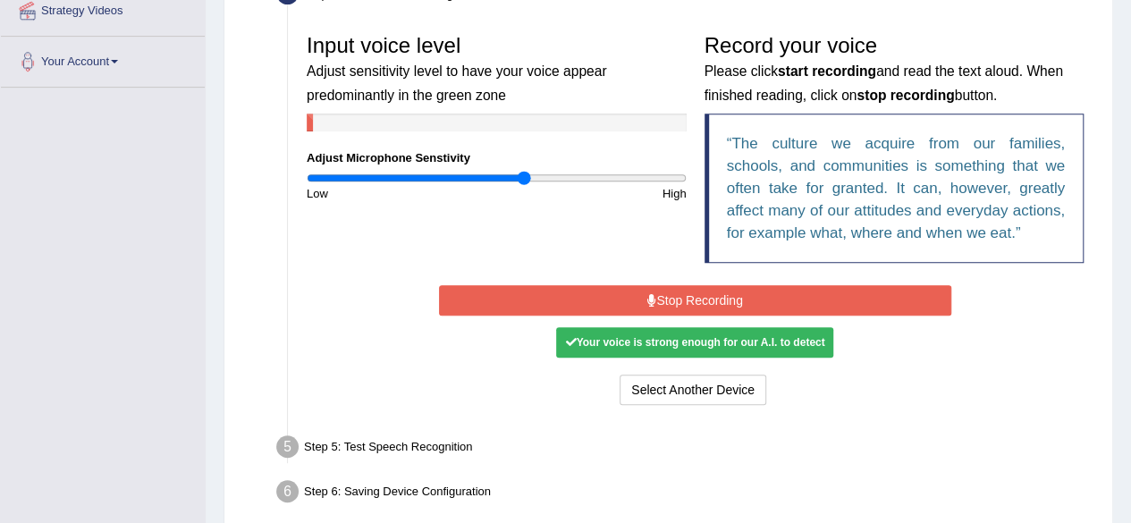
click at [651, 289] on button "Stop Recording" at bounding box center [695, 300] width 512 height 30
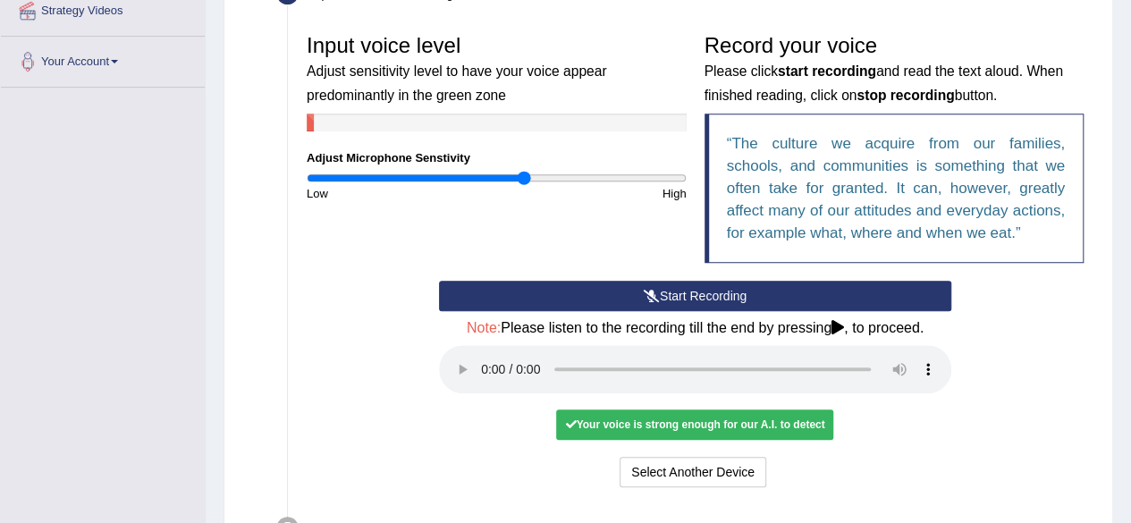
click at [652, 417] on div "Your voice is strong enough for our A.I. to detect" at bounding box center [694, 425] width 277 height 30
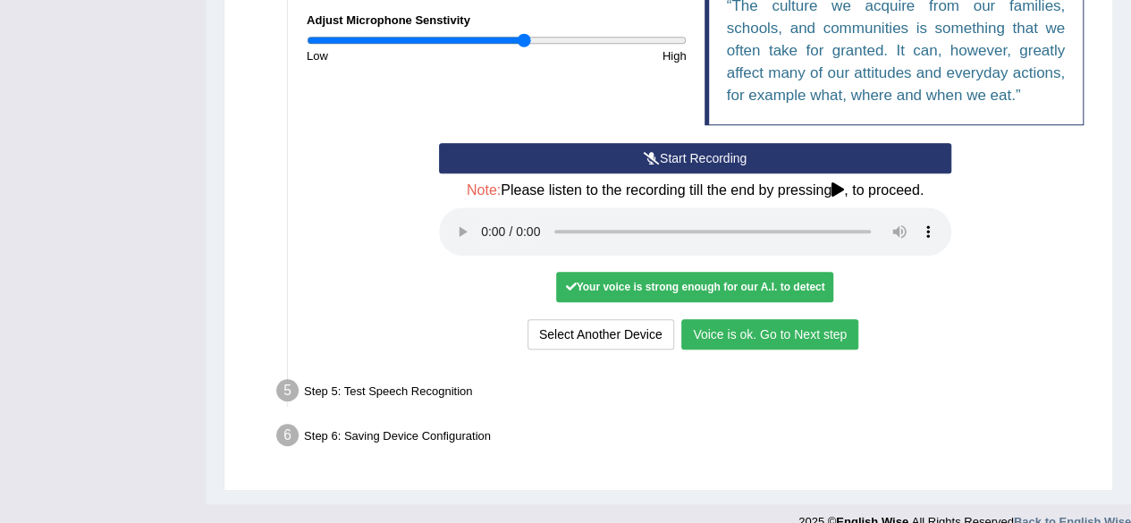
scroll to position [519, 0]
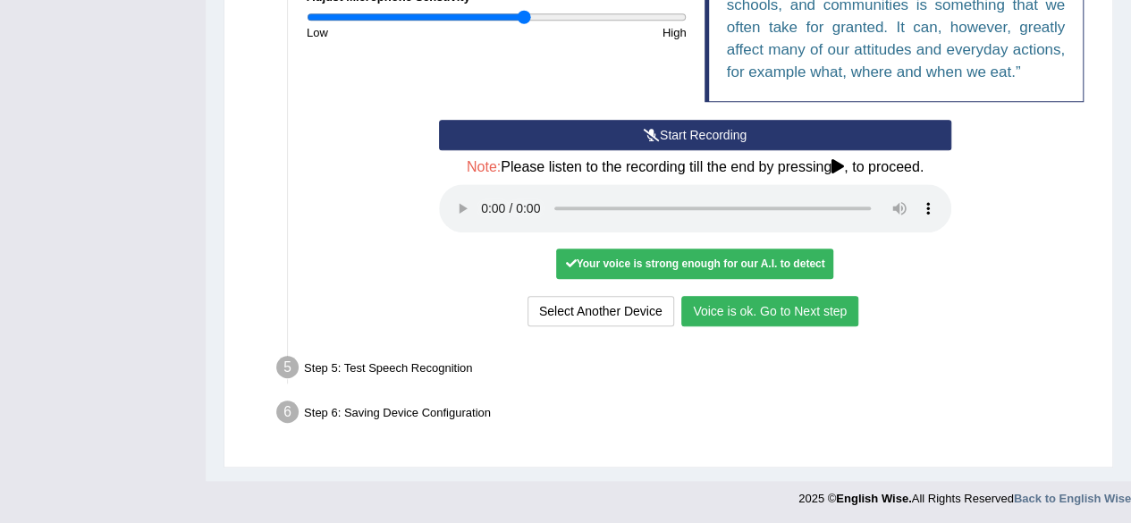
click at [741, 315] on button "Voice is ok. Go to Next step" at bounding box center [769, 311] width 177 height 30
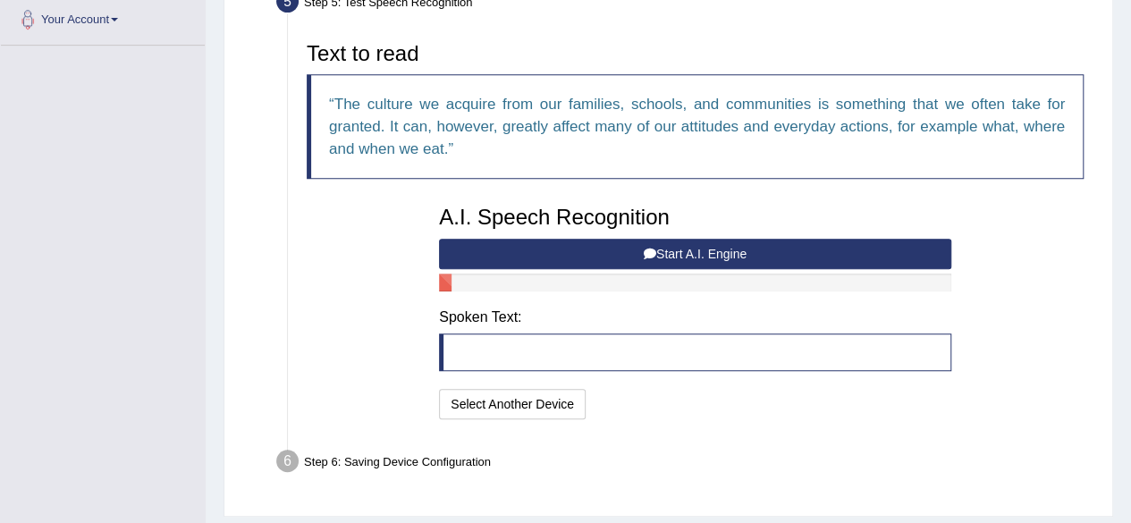
scroll to position [399, 0]
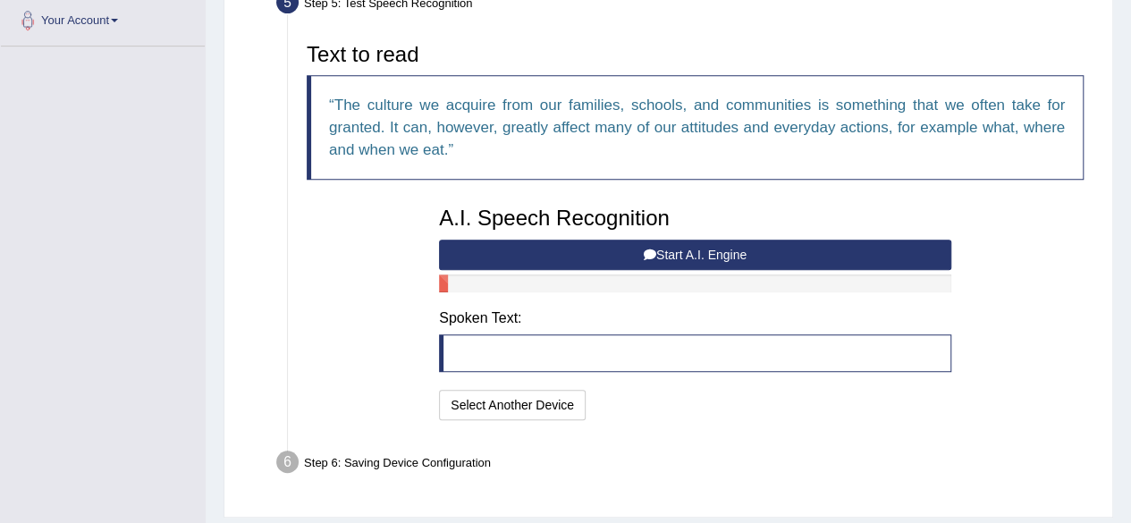
click at [611, 251] on button "Start A.I. Engine" at bounding box center [695, 255] width 512 height 30
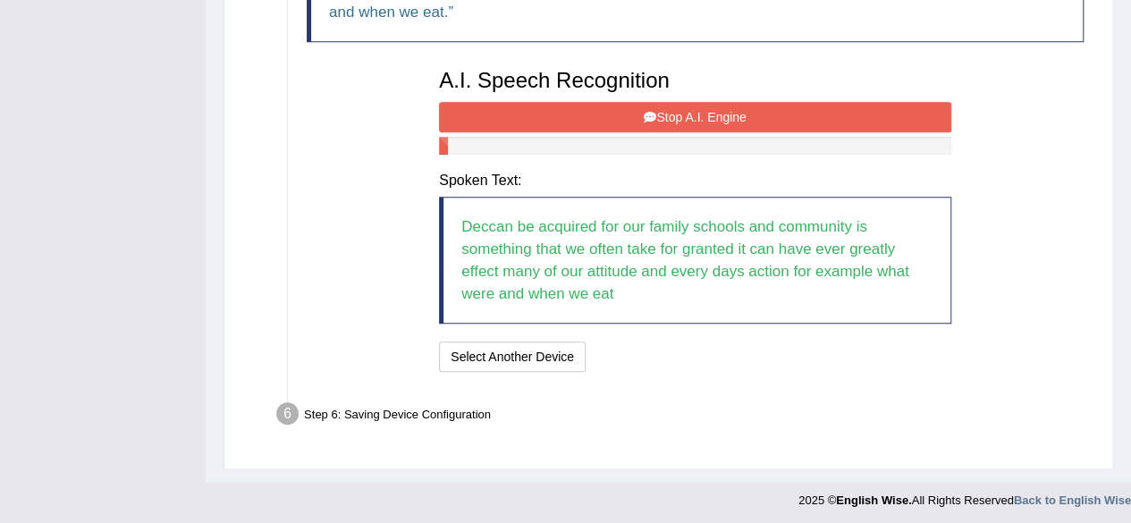
scroll to position [537, 0]
click at [671, 112] on button "Stop A.I. Engine" at bounding box center [695, 116] width 512 height 30
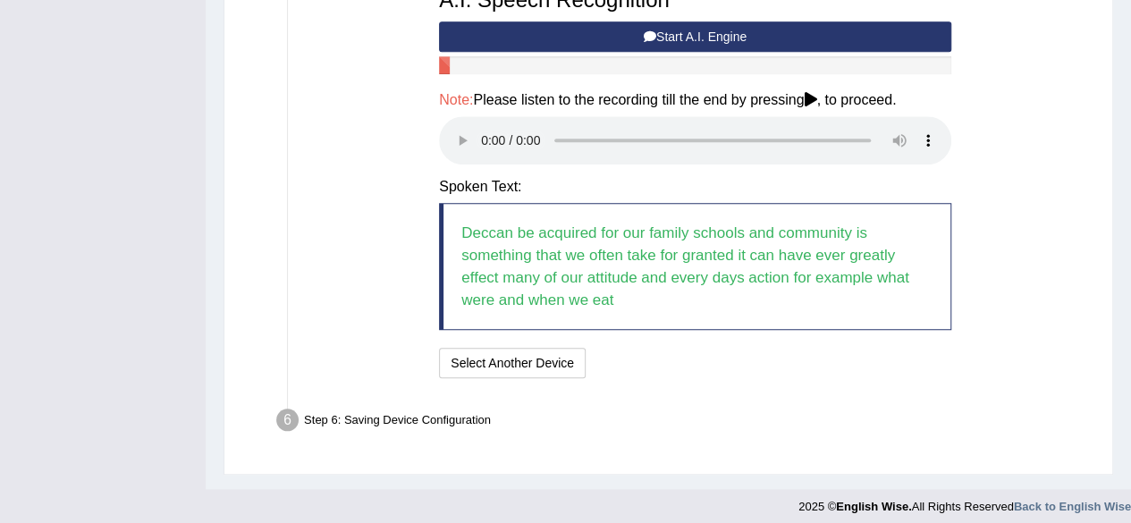
scroll to position [624, 0]
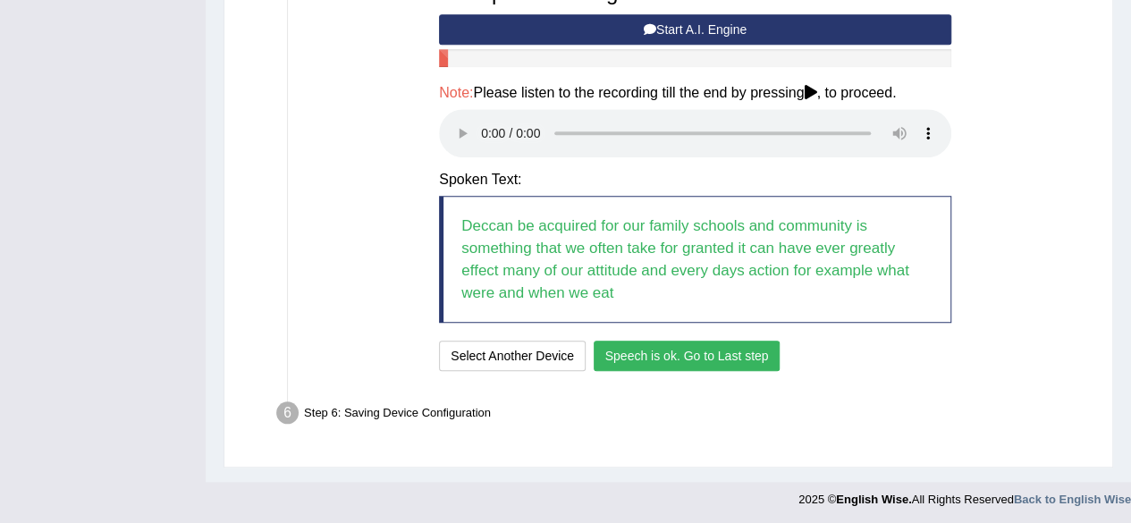
click at [678, 359] on button "Speech is ok. Go to Last step" at bounding box center [687, 356] width 187 height 30
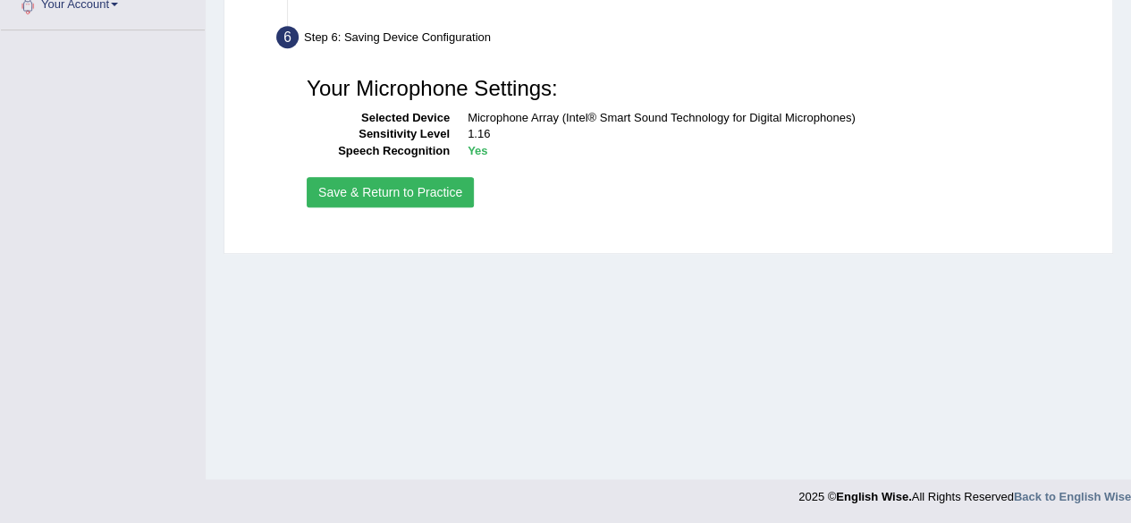
click at [407, 191] on button "Save & Return to Practice" at bounding box center [390, 192] width 167 height 30
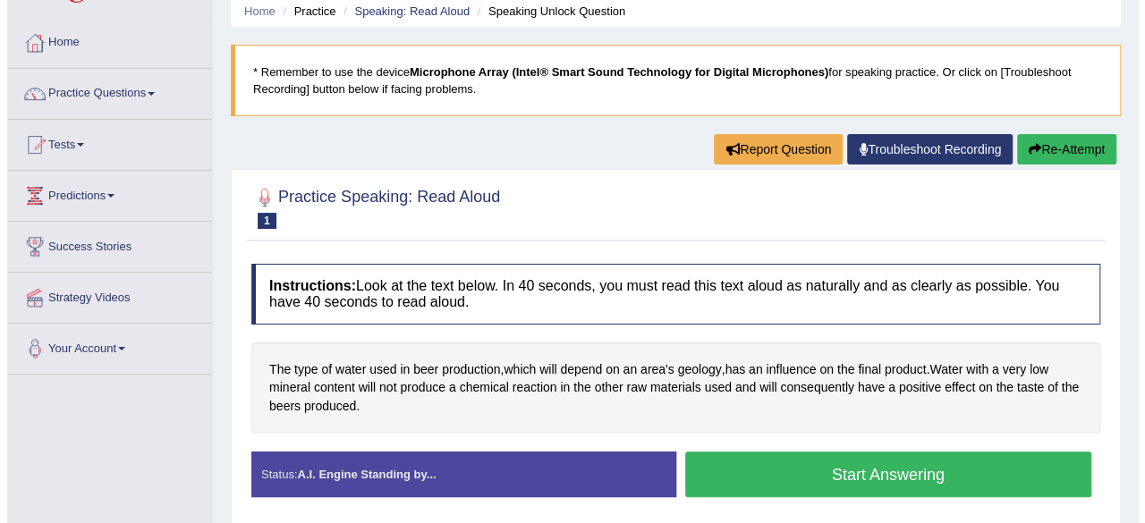
scroll to position [164, 0]
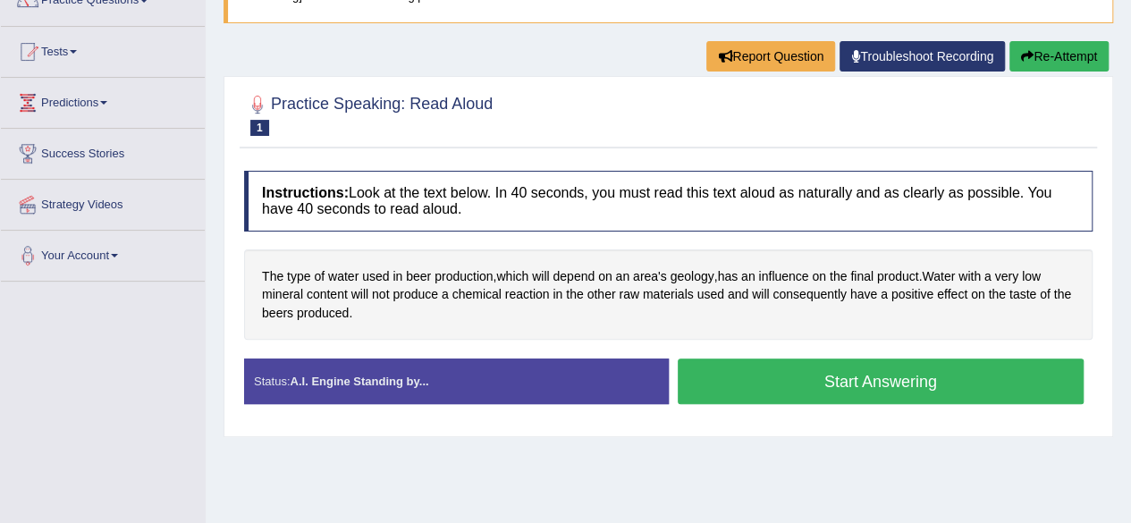
click at [710, 385] on button "Start Answering" at bounding box center [881, 382] width 407 height 46
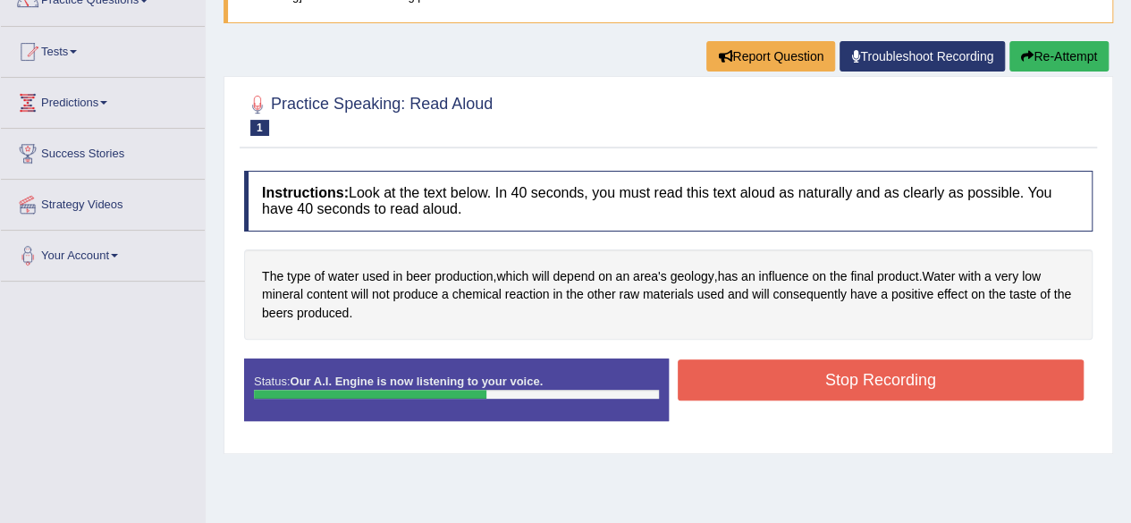
click at [710, 385] on button "Stop Recording" at bounding box center [881, 379] width 407 height 41
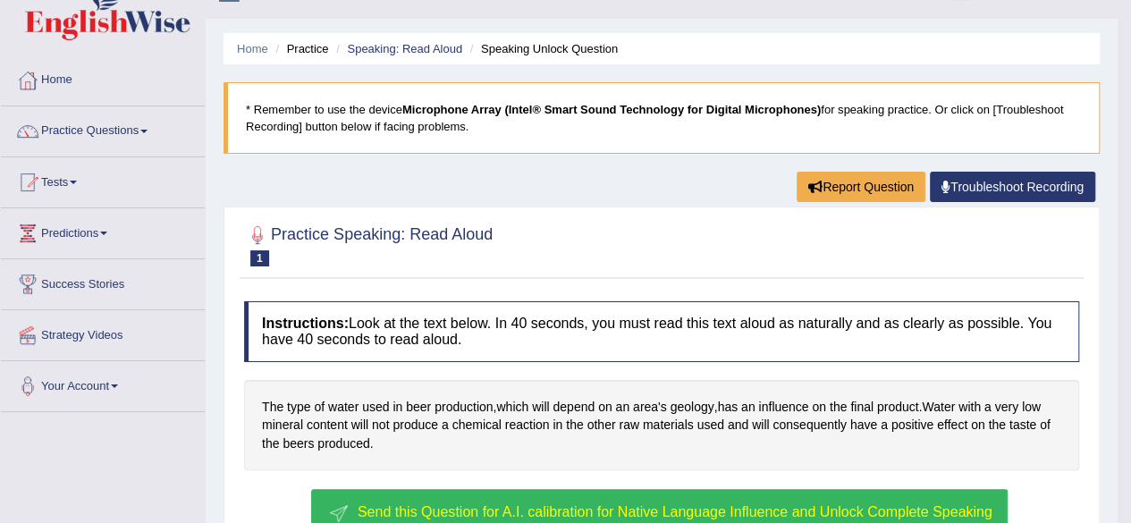
scroll to position [0, 0]
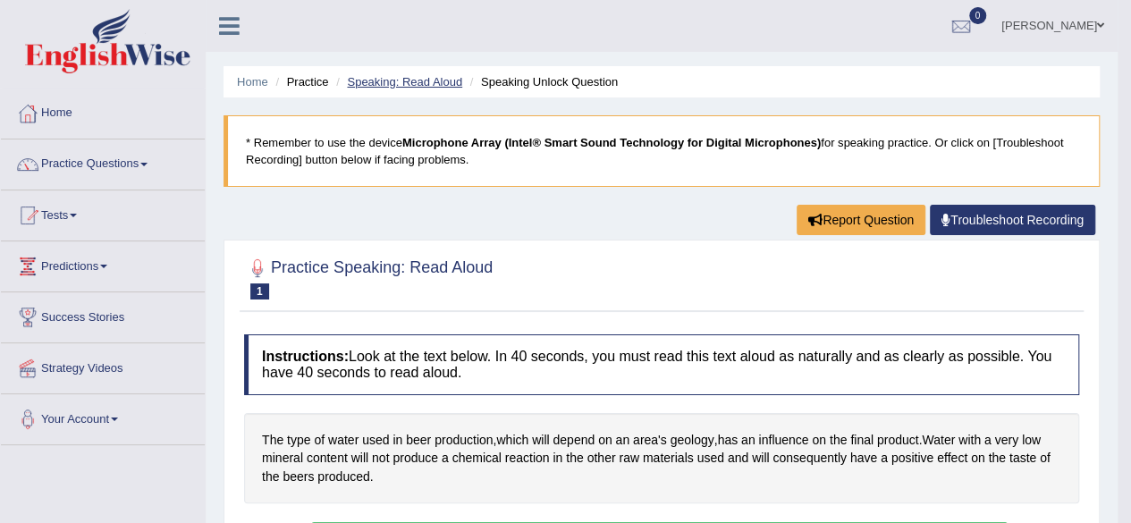
click at [379, 79] on link "Speaking: Read Aloud" at bounding box center [404, 81] width 115 height 13
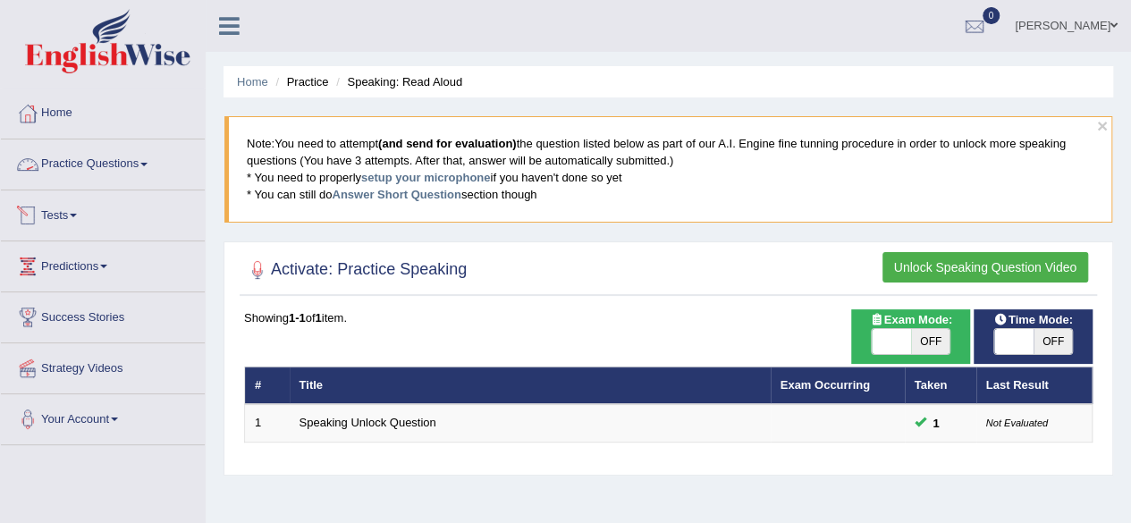
click at [140, 161] on link "Practice Questions" at bounding box center [103, 162] width 204 height 45
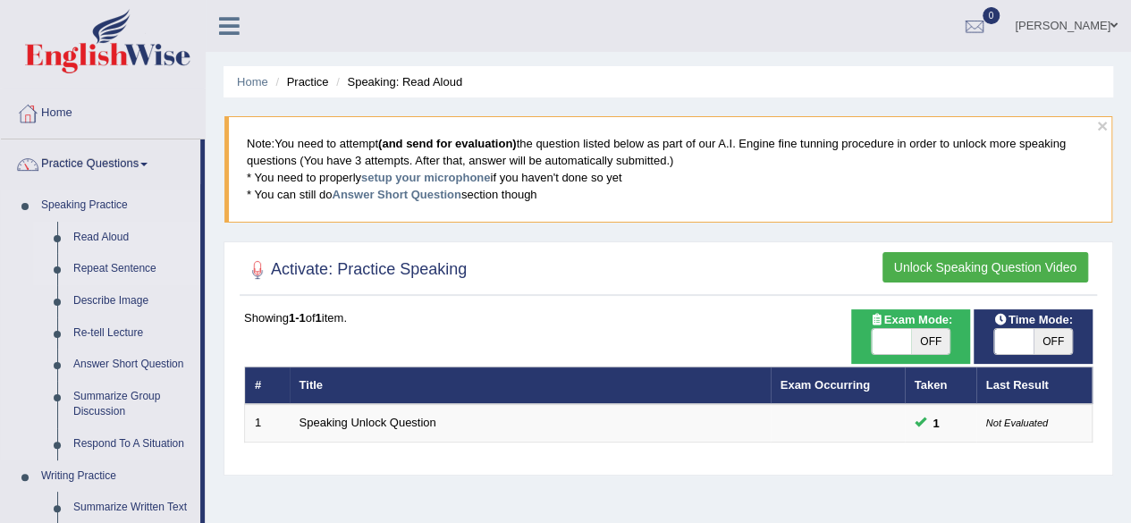
click at [107, 266] on link "Repeat Sentence" at bounding box center [132, 269] width 135 height 32
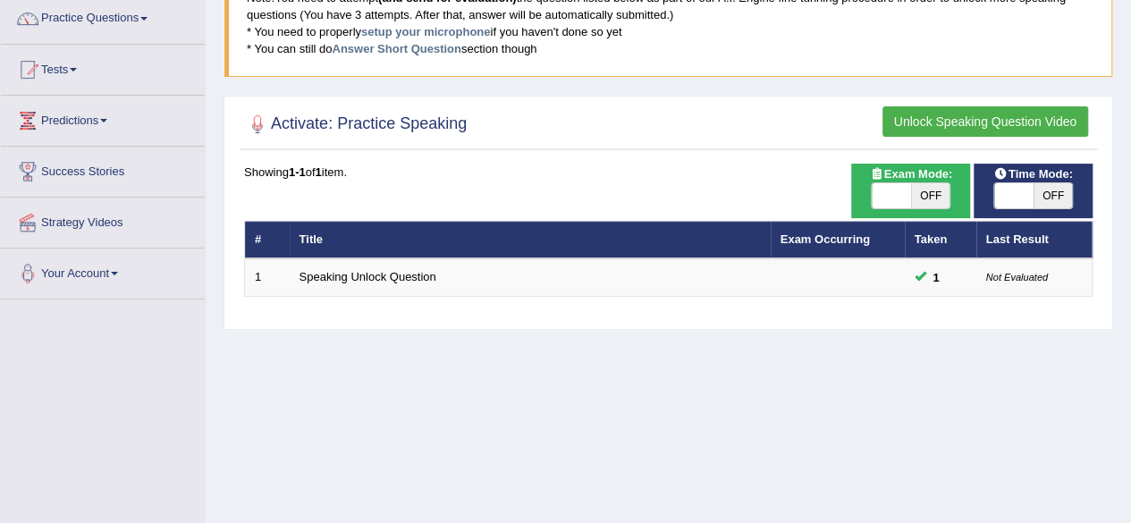
scroll to position [147, 0]
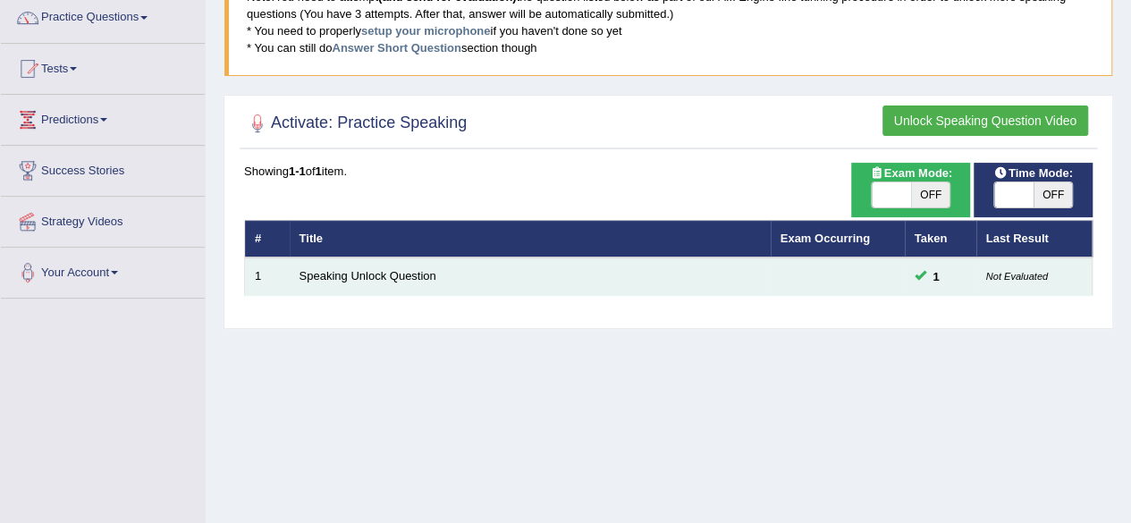
click at [436, 276] on td "Speaking Unlock Question" at bounding box center [530, 277] width 481 height 38
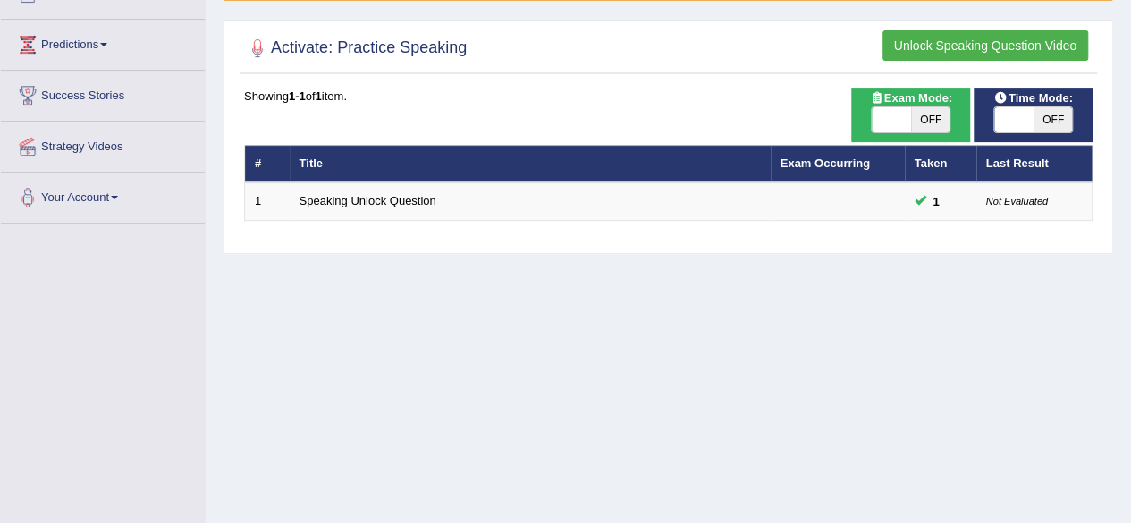
scroll to position [223, 0]
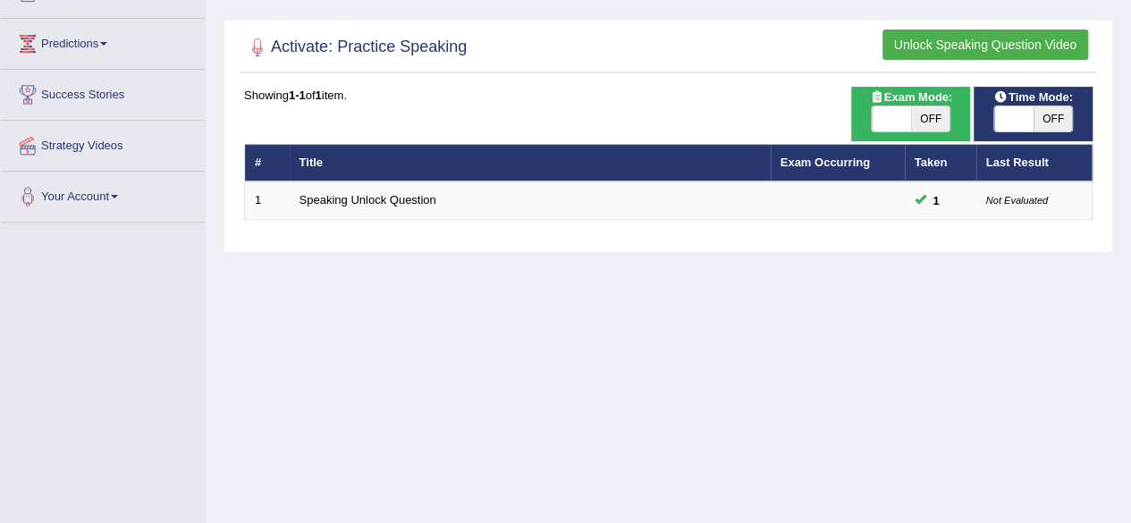
click at [920, 53] on button "Unlock Speaking Question Video" at bounding box center [986, 45] width 206 height 30
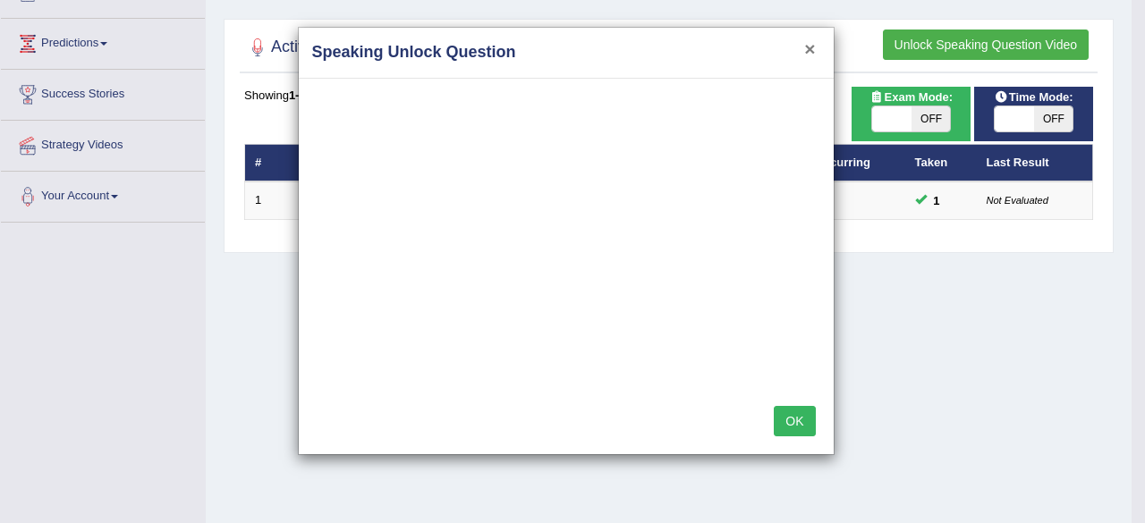
click at [807, 44] on button "×" at bounding box center [809, 48] width 11 height 19
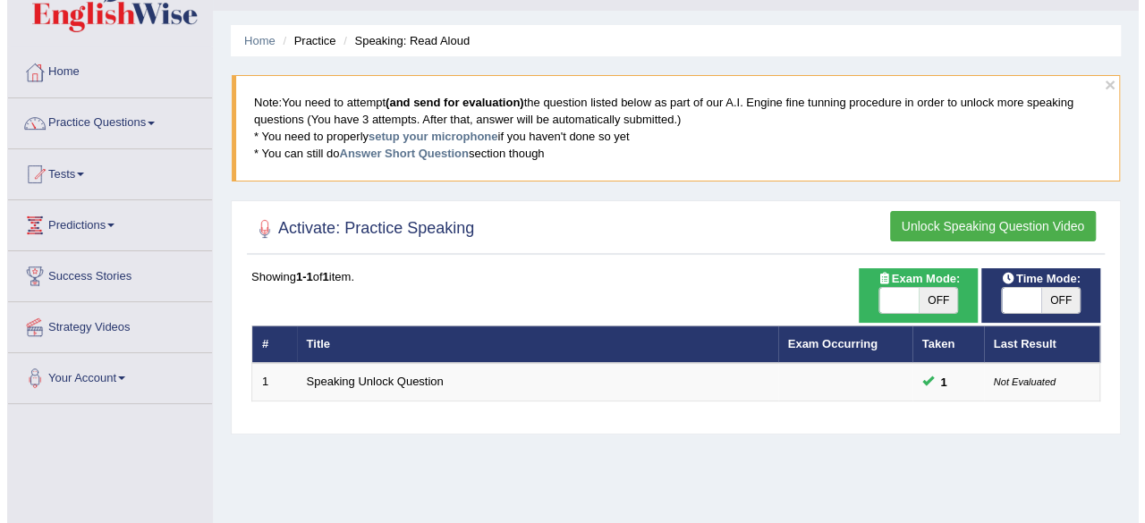
scroll to position [88, 0]
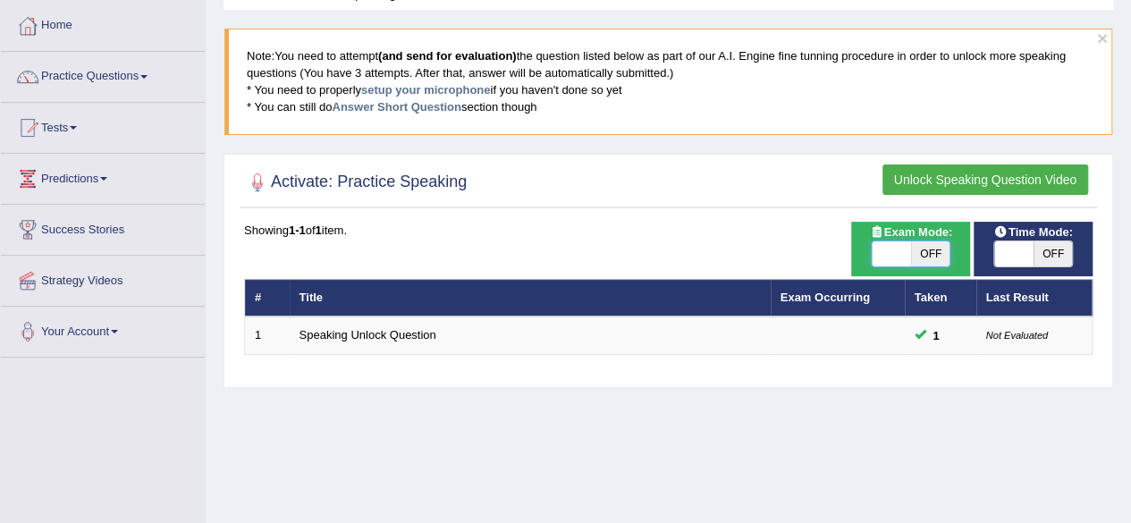
click at [878, 244] on span at bounding box center [891, 253] width 39 height 25
checkbox input "true"
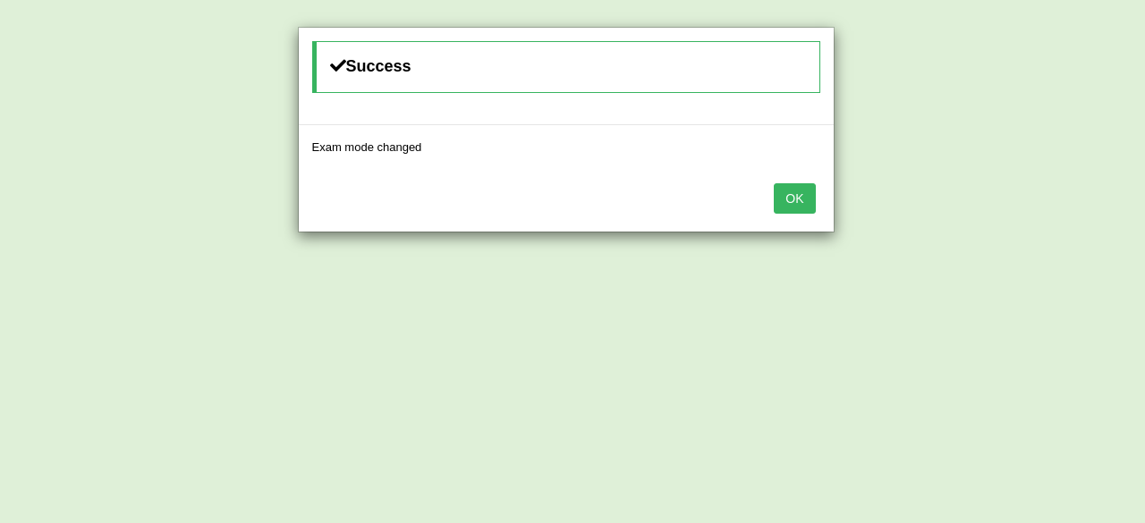
click at [794, 199] on button "OK" at bounding box center [794, 198] width 41 height 30
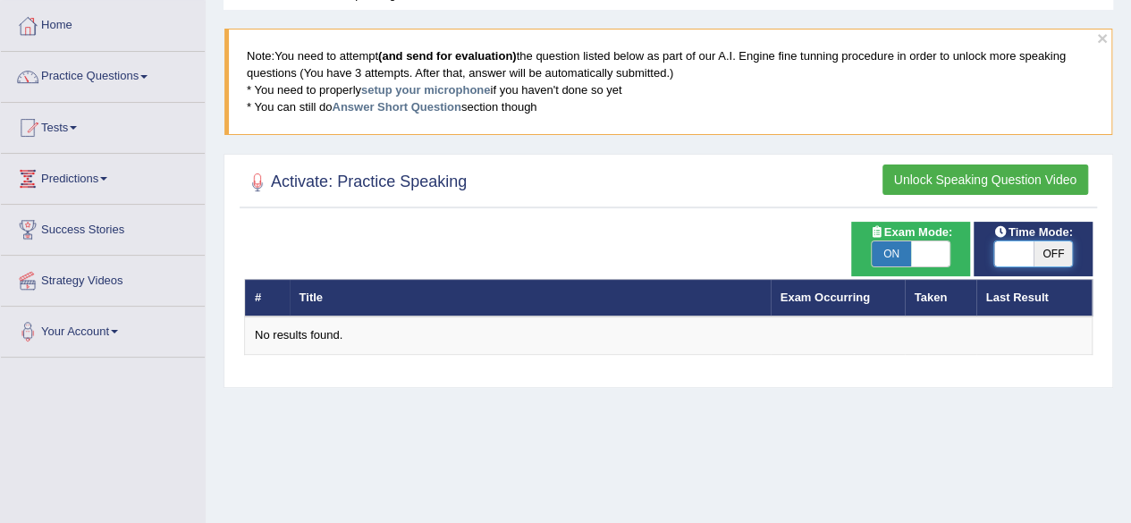
click at [999, 258] on span at bounding box center [1013, 253] width 39 height 25
checkbox input "true"
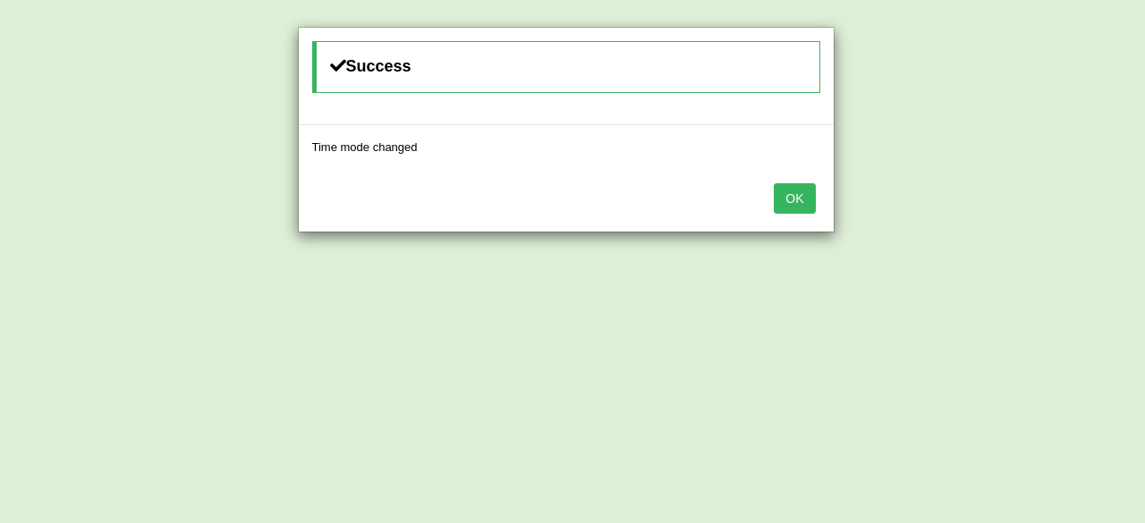
click at [791, 189] on button "OK" at bounding box center [794, 198] width 41 height 30
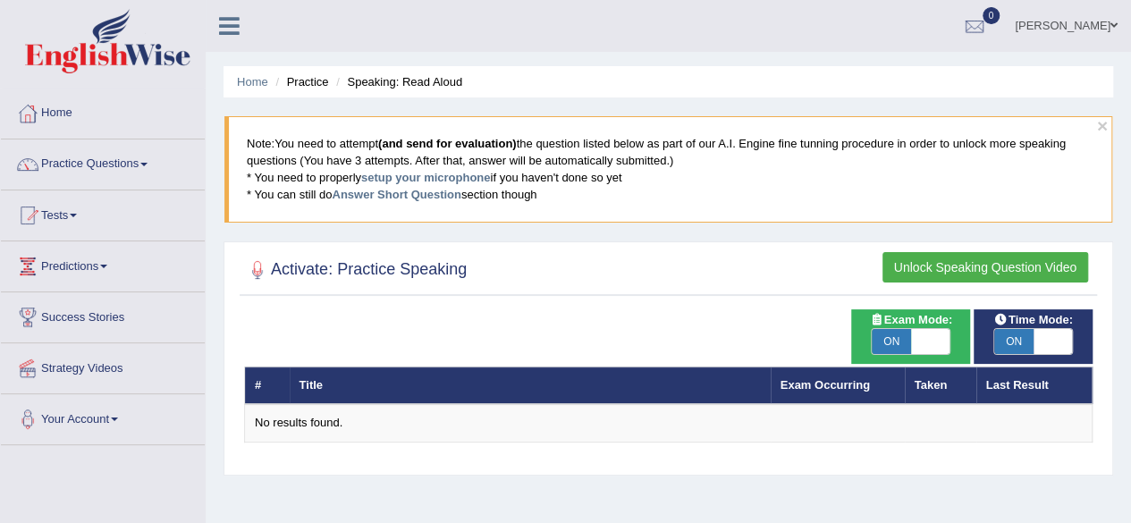
click at [647, 292] on div "Activate: Practice Speaking Unlock Speaking Question Video" at bounding box center [669, 273] width 858 height 45
click at [513, 258] on div at bounding box center [668, 270] width 849 height 37
click at [417, 268] on h2 "Activate: Practice Speaking" at bounding box center [355, 270] width 223 height 27
click at [390, 396] on th "Title" at bounding box center [530, 386] width 481 height 38
click at [66, 216] on link "Tests" at bounding box center [103, 212] width 204 height 45
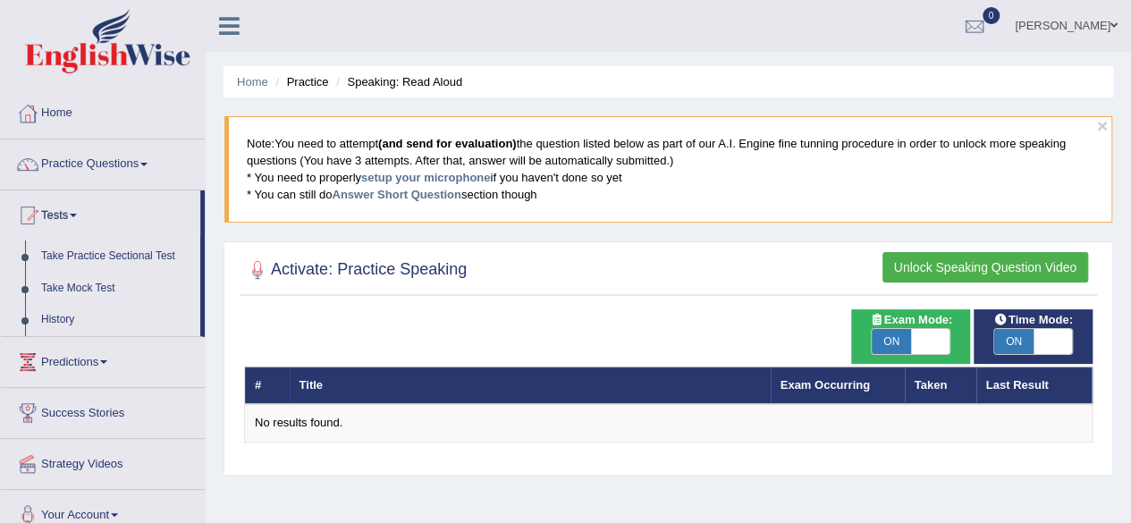
click at [74, 286] on link "Take Mock Test" at bounding box center [116, 289] width 167 height 32
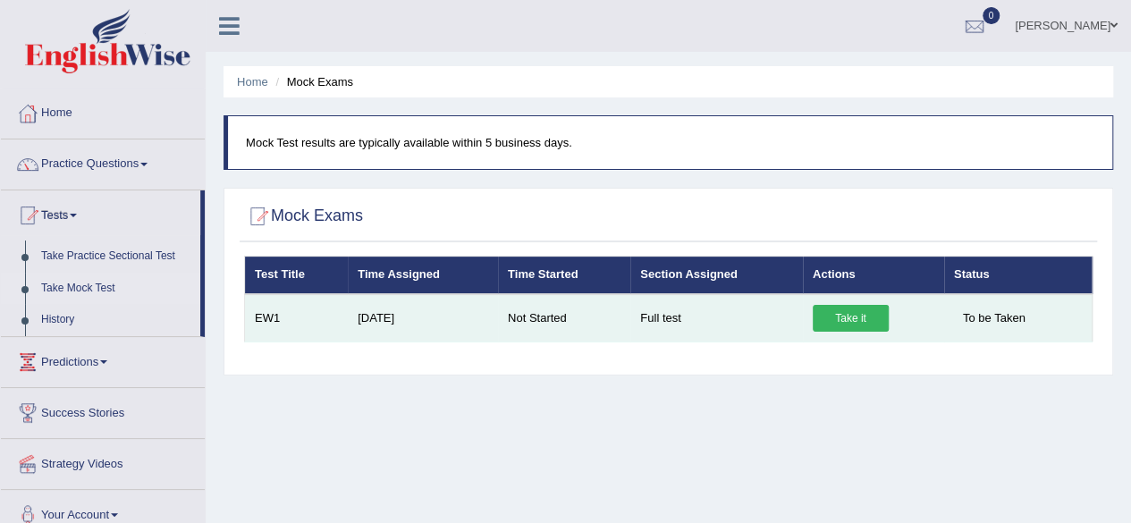
click at [848, 319] on link "Take it" at bounding box center [851, 318] width 76 height 27
